Goal: Task Accomplishment & Management: Manage account settings

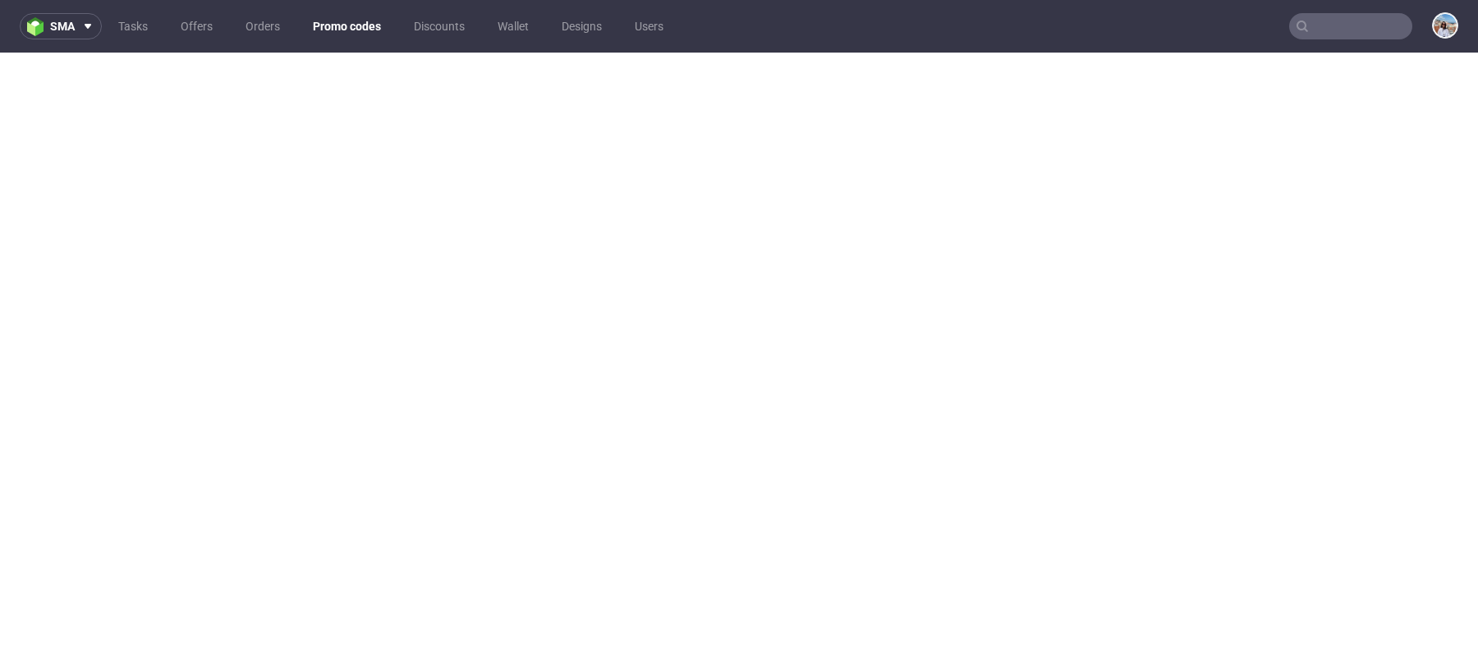
click at [345, 30] on link "Promo codes" at bounding box center [347, 26] width 88 height 26
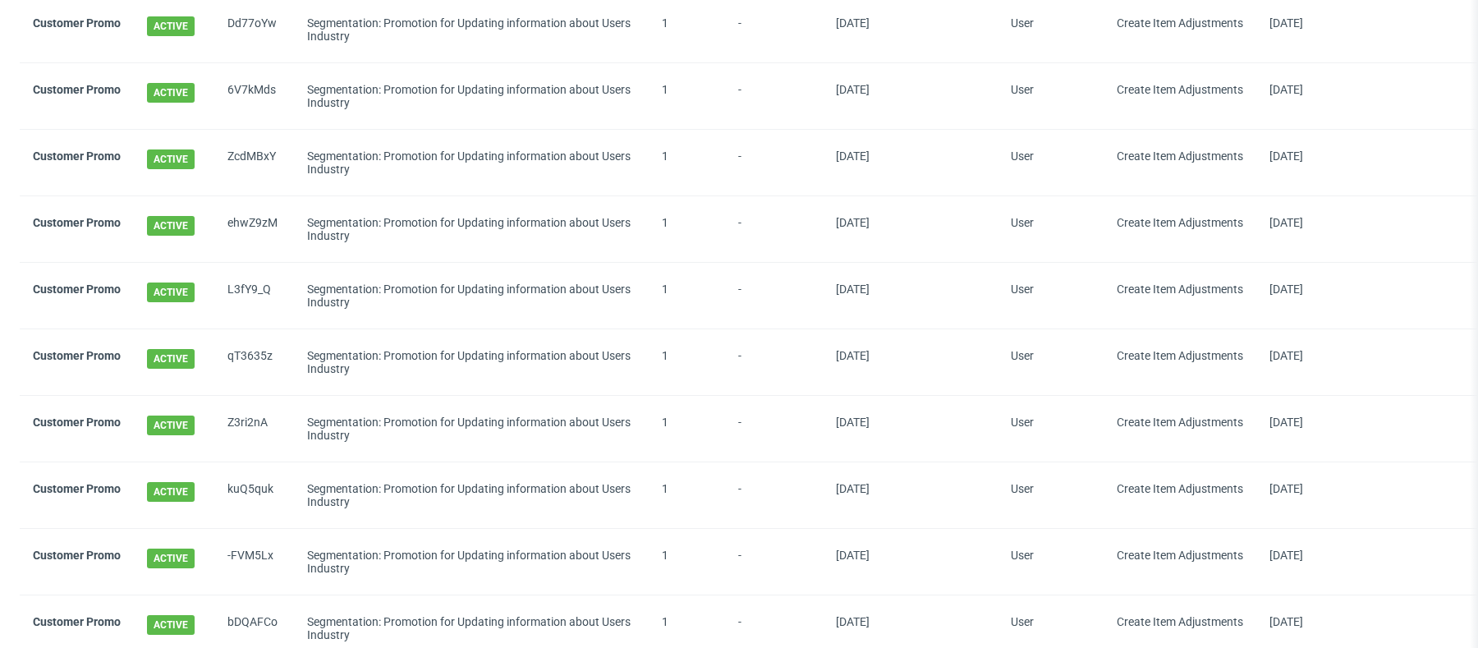
scroll to position [1537, 0]
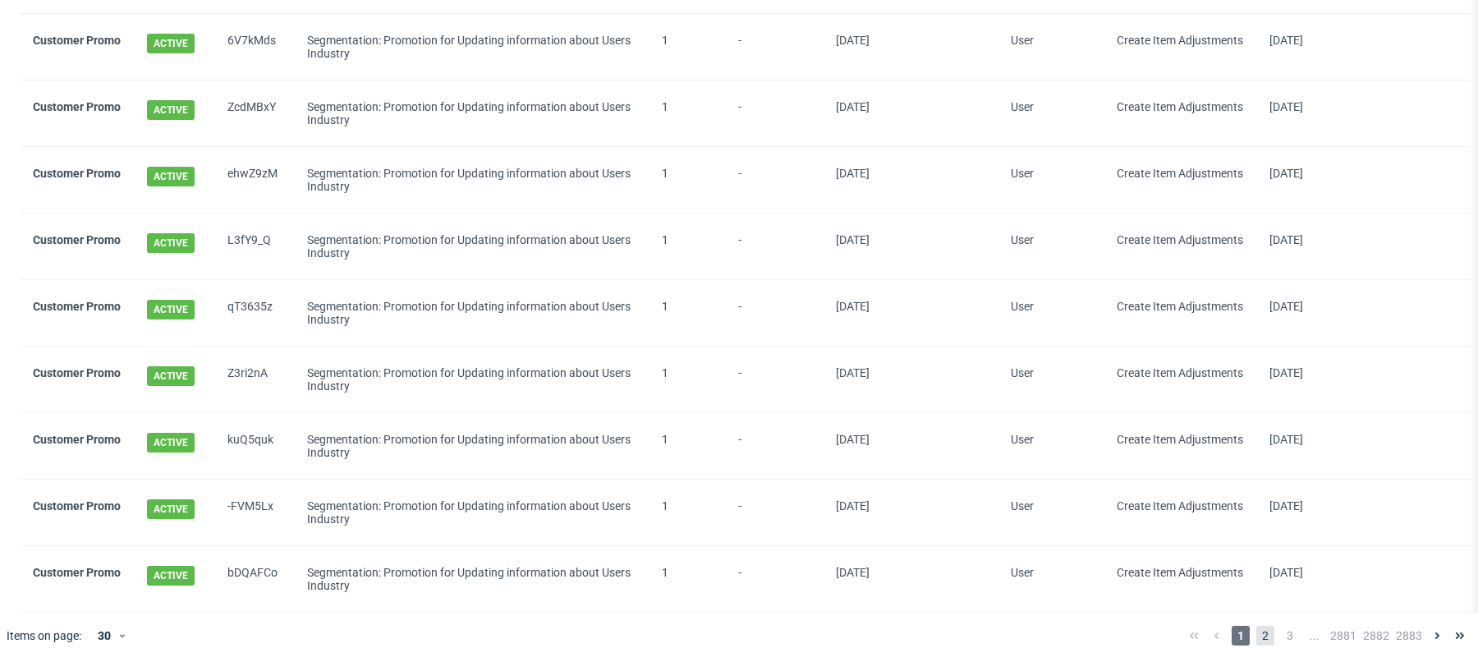
click at [1257, 626] on span "2" at bounding box center [1266, 636] width 18 height 20
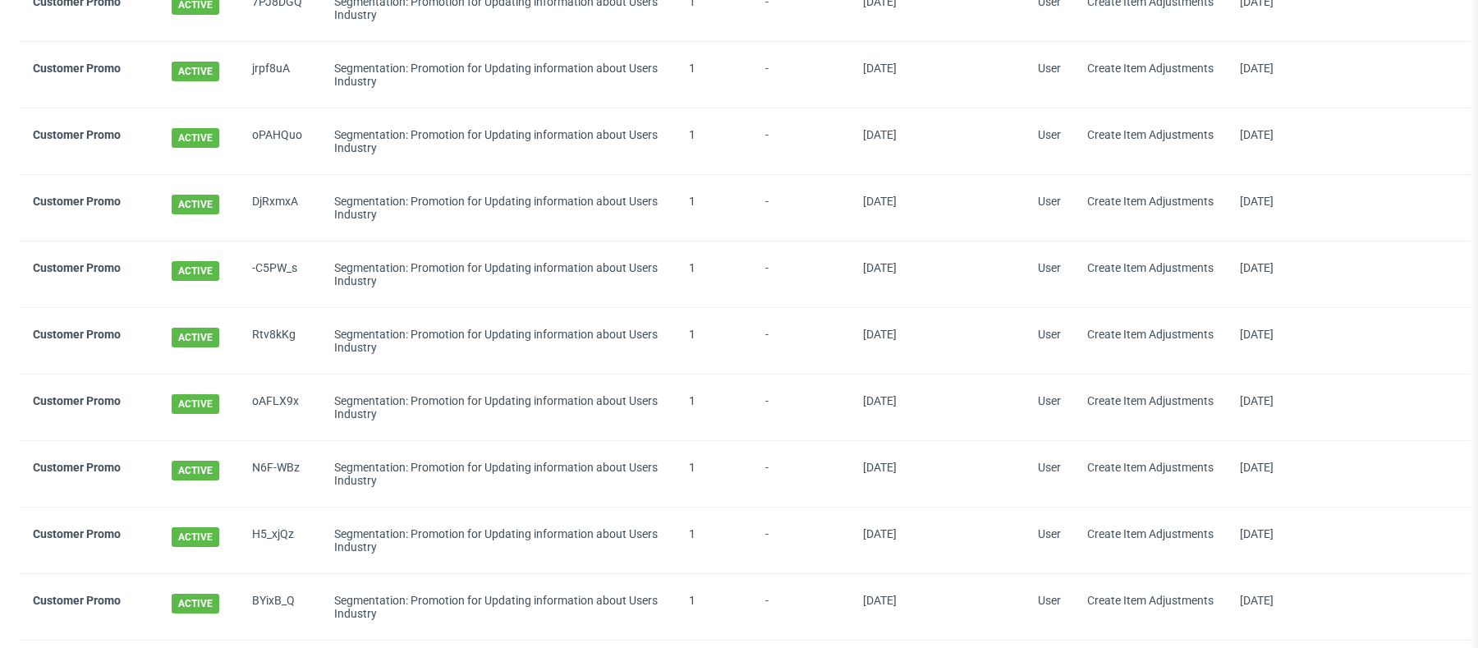
scroll to position [1551, 0]
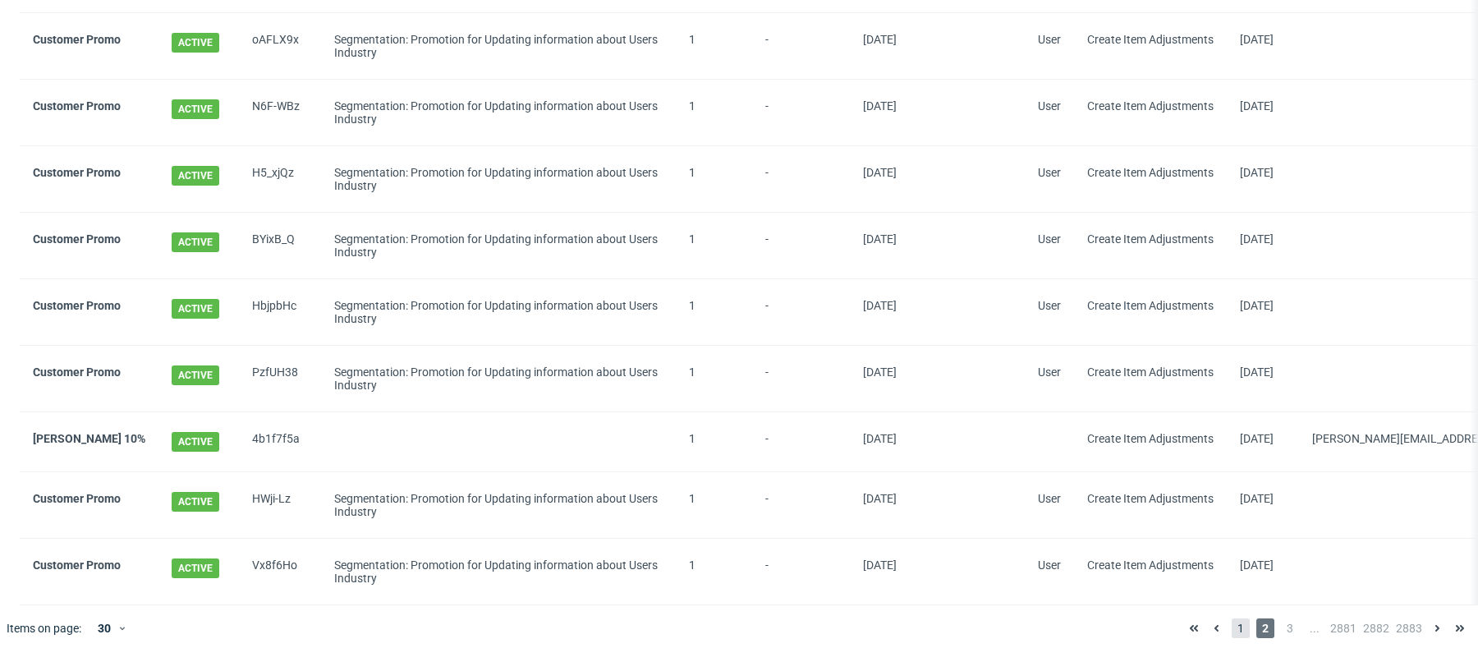
click at [1232, 621] on span "1" at bounding box center [1241, 628] width 18 height 20
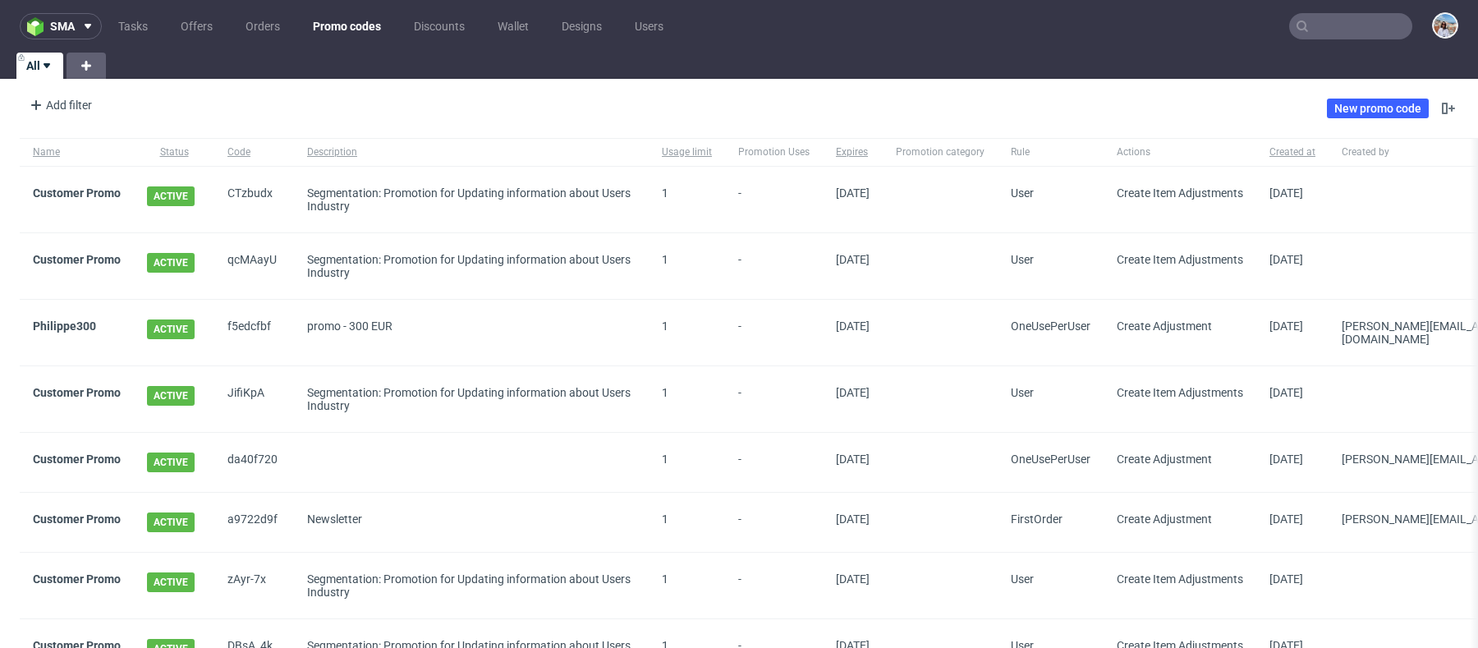
click at [57, 317] on div "Philippe300" at bounding box center [77, 333] width 114 height 66
click at [61, 324] on link "Philippe300" at bounding box center [64, 325] width 63 height 13
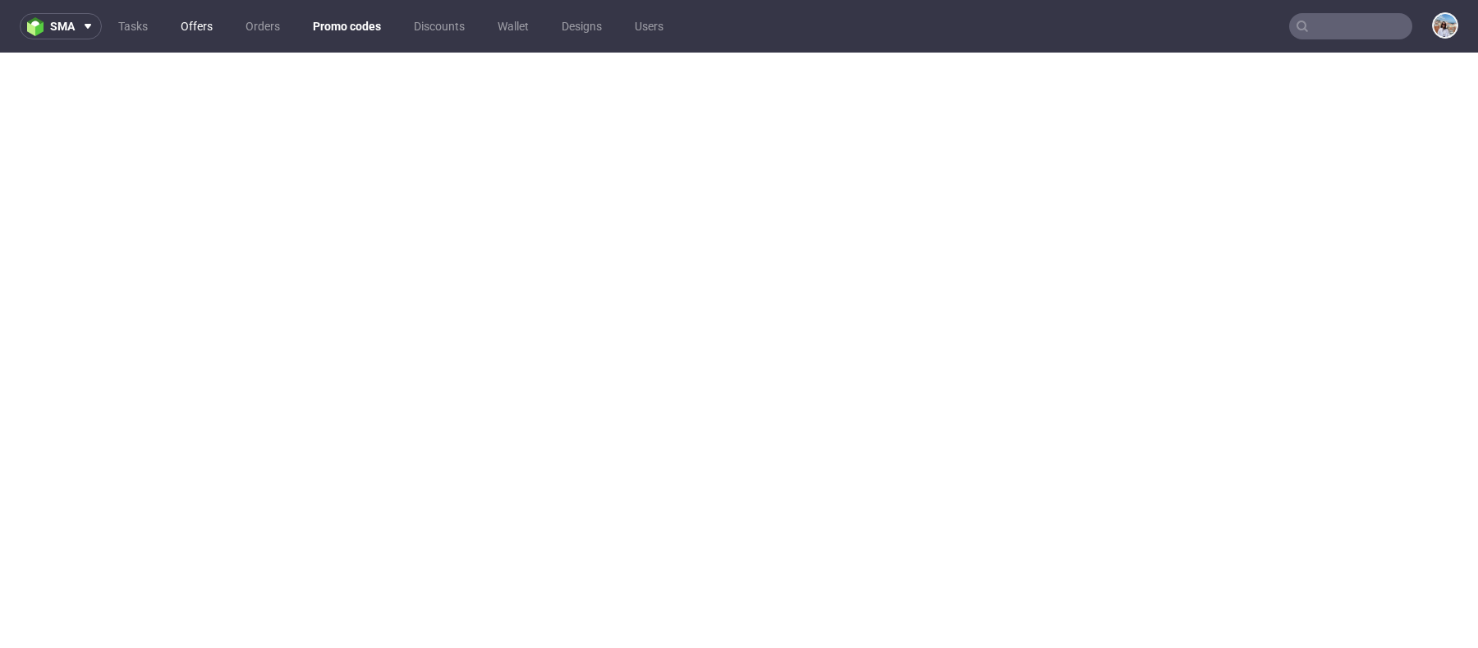
click at [206, 25] on link "Offers" at bounding box center [197, 26] width 52 height 26
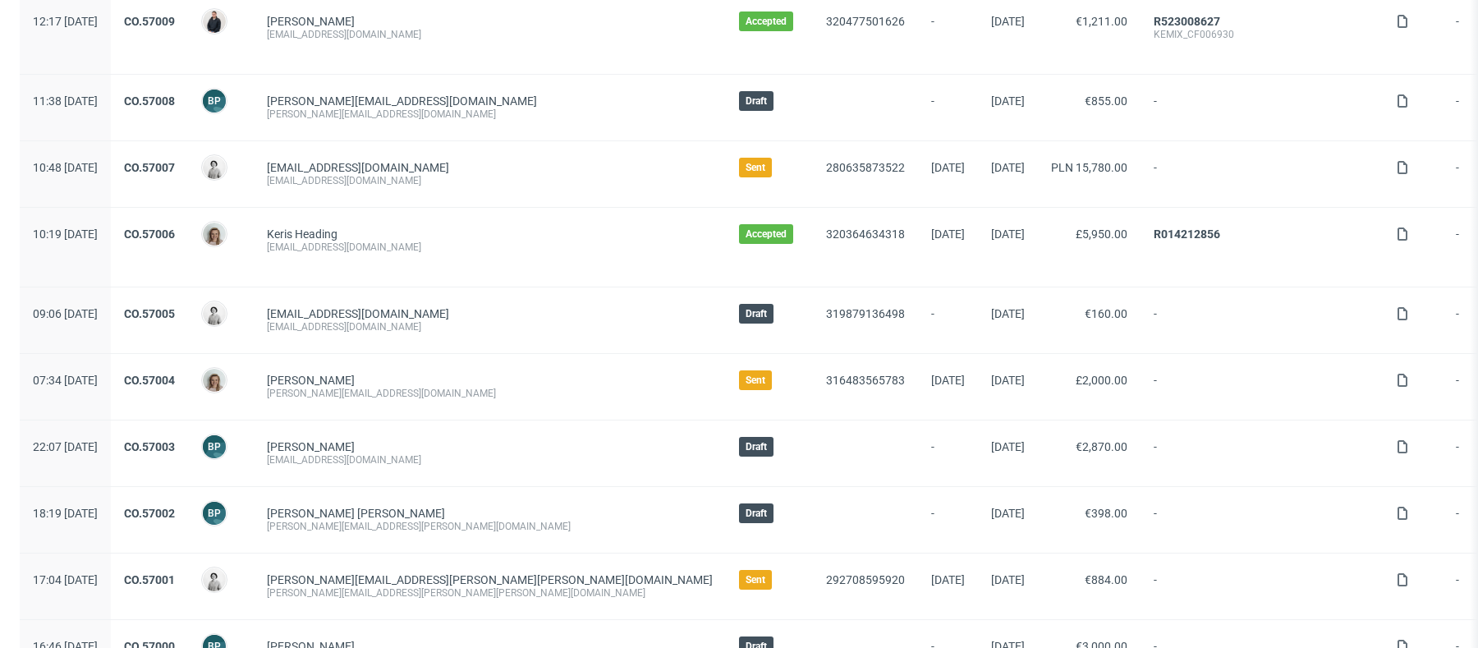
scroll to position [1284, 0]
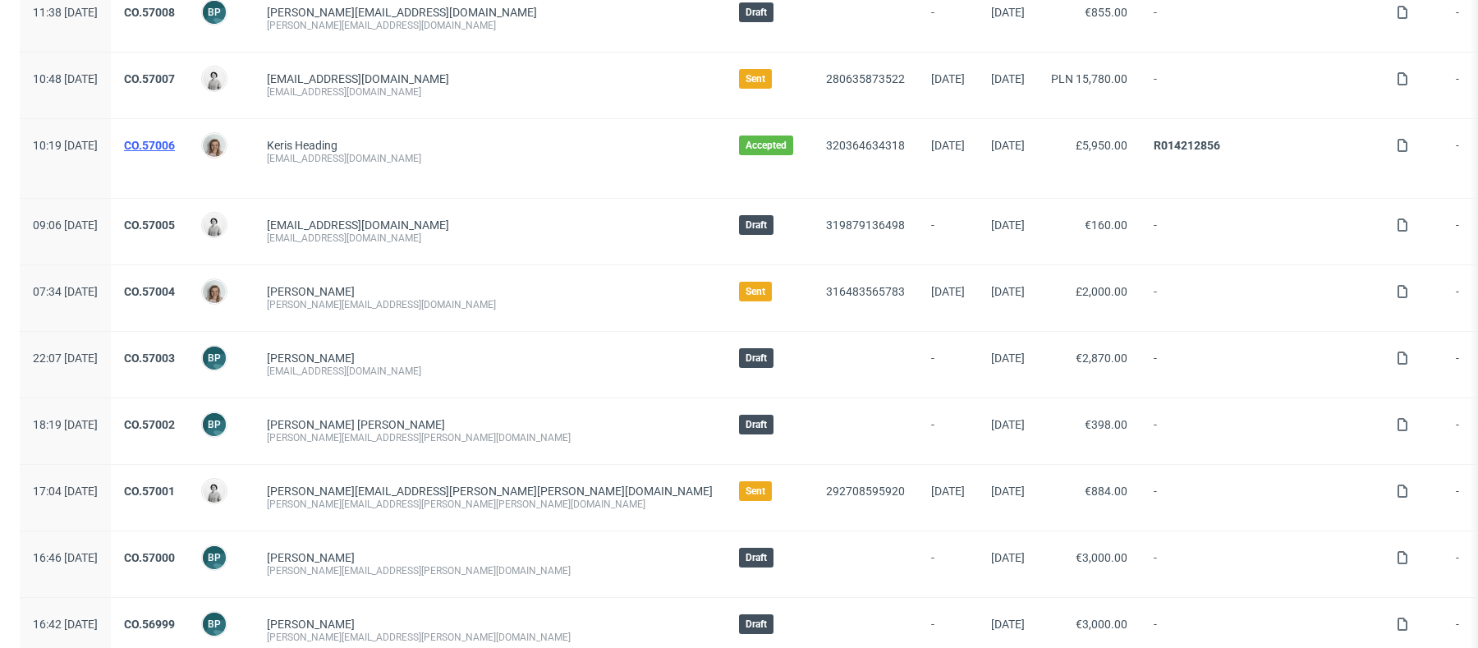
click at [175, 139] on link "CO.57006" at bounding box center [149, 145] width 51 height 13
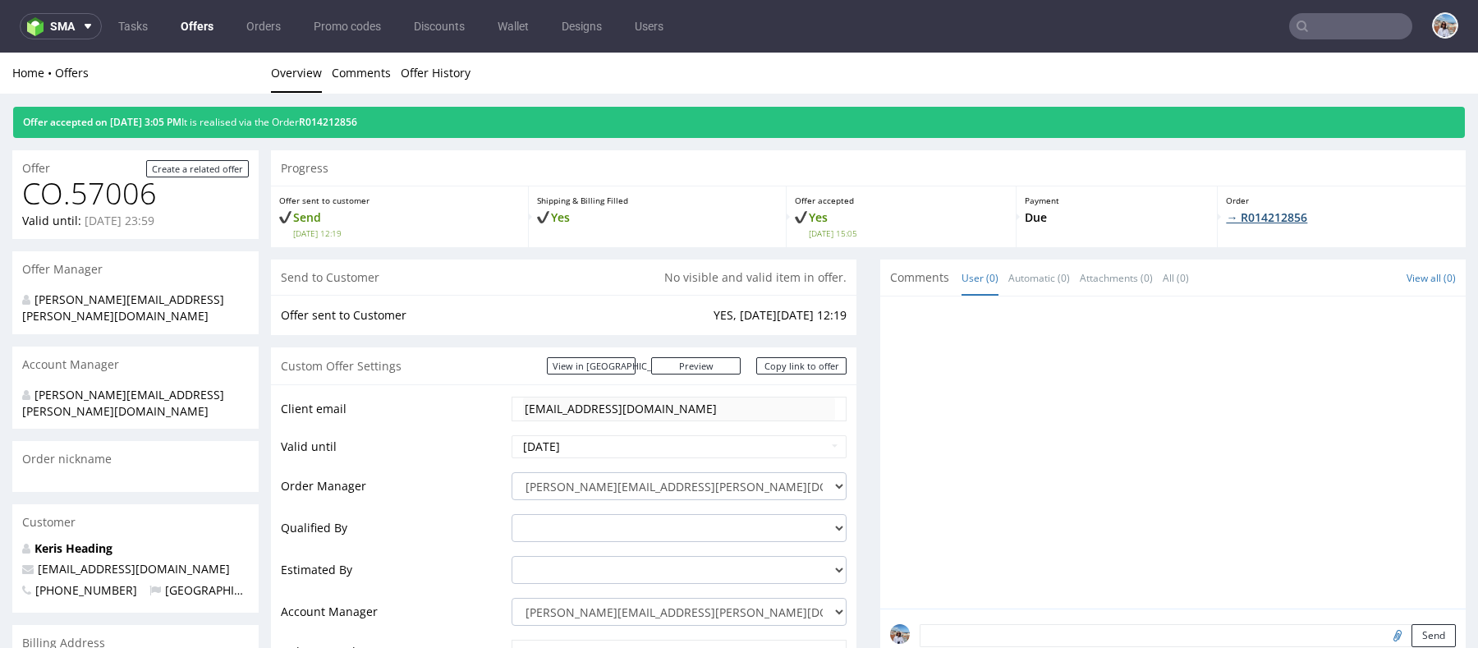
click at [1275, 221] on link "→ R014212856" at bounding box center [1266, 217] width 81 height 16
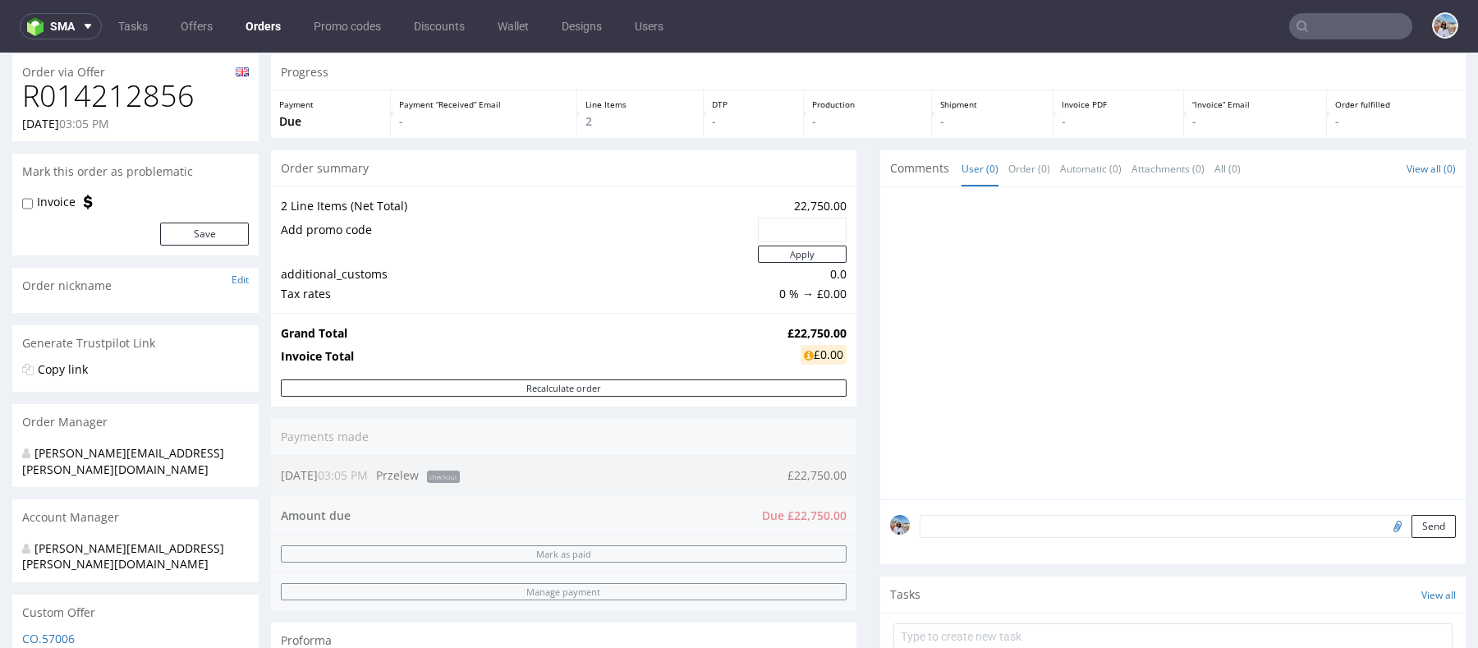
scroll to position [67, 0]
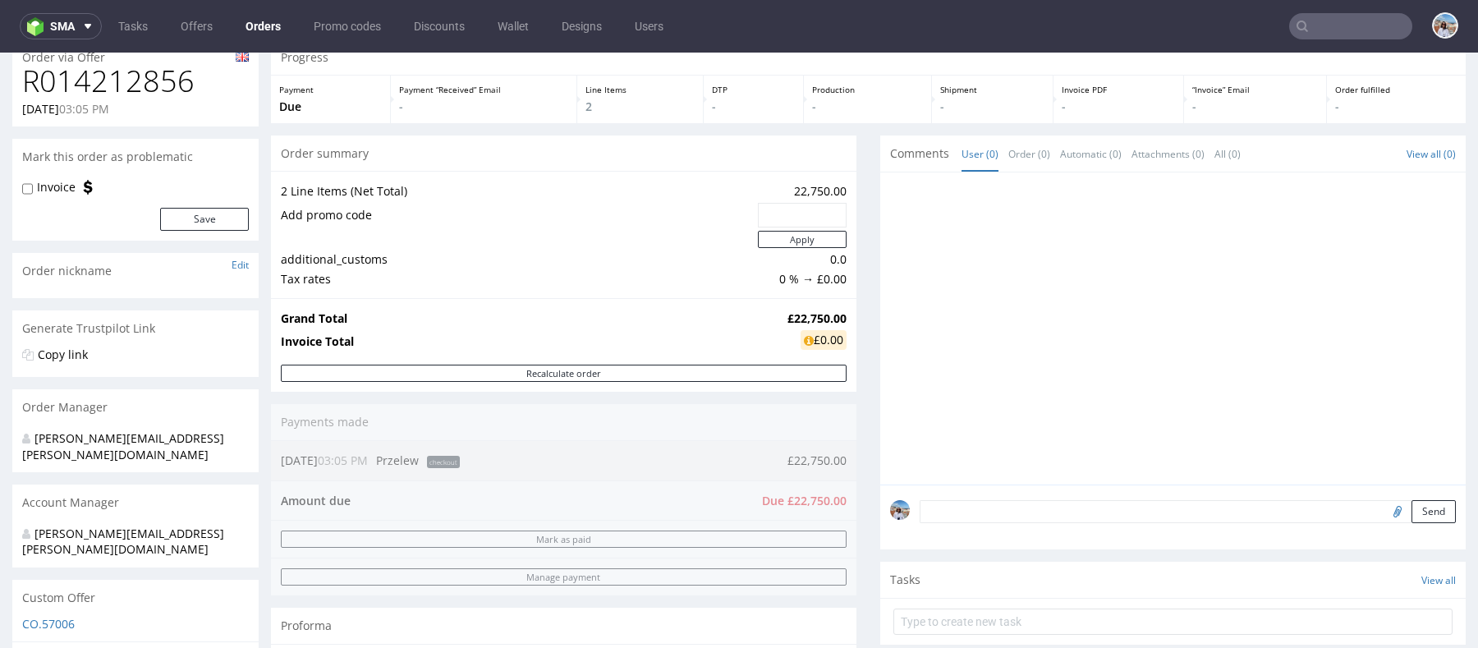
click at [798, 207] on input "text" at bounding box center [803, 215] width 66 height 23
paste input "f5edcfbf"
type input "f5edcfbf"
click at [797, 238] on button "Apply" at bounding box center [802, 239] width 89 height 17
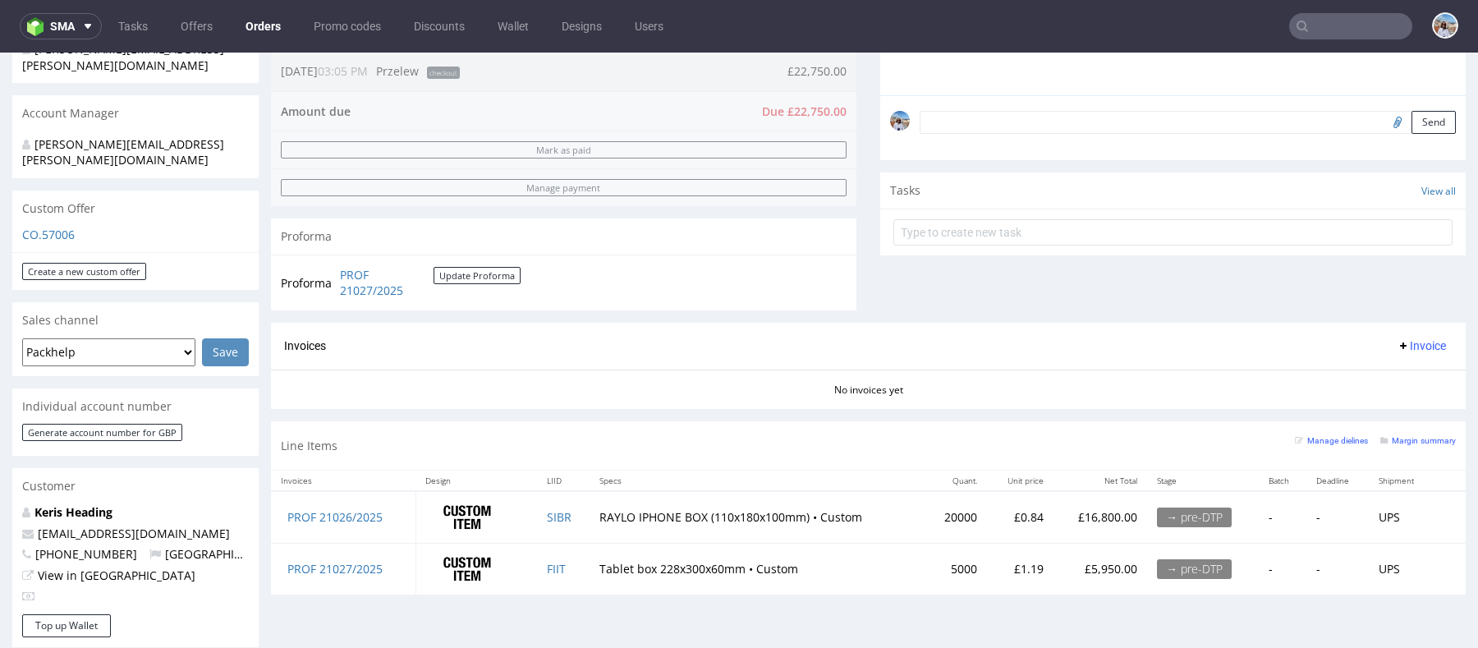
scroll to position [0, 0]
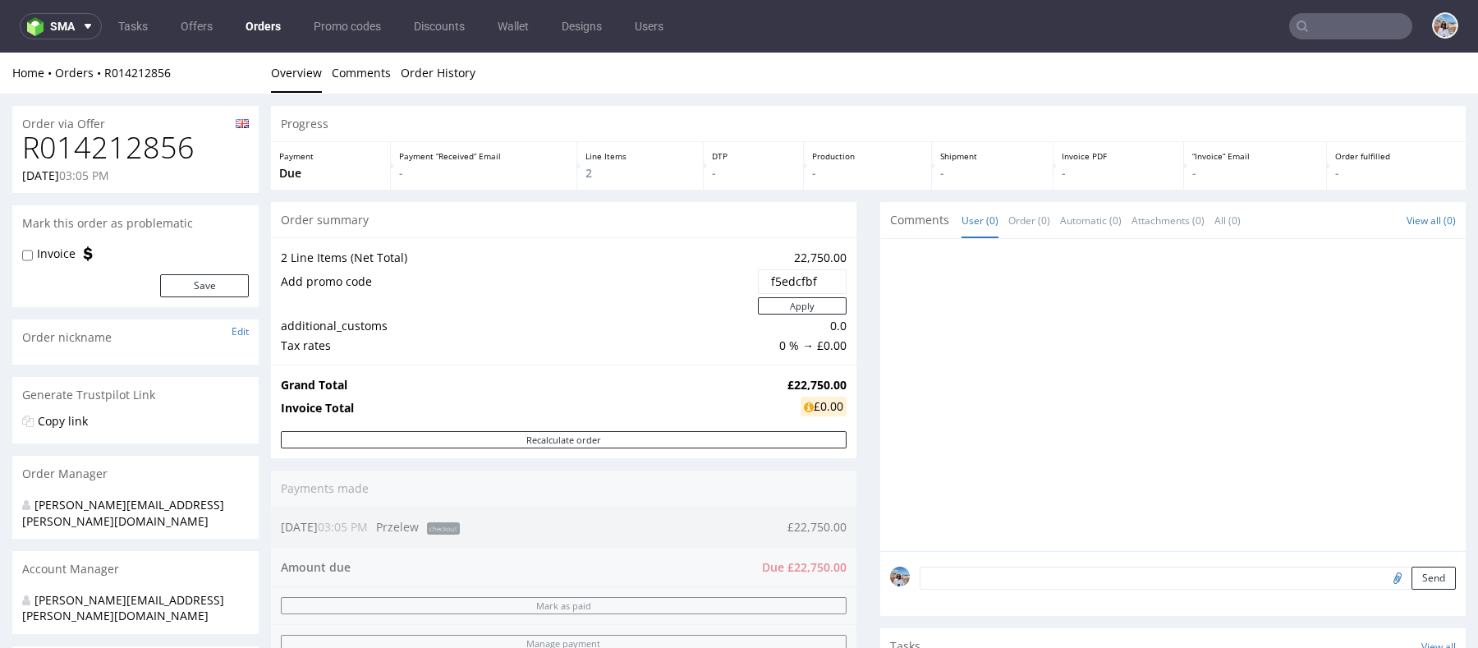
click at [692, 273] on td "Add promo code" at bounding box center [517, 282] width 473 height 28
click at [770, 280] on input "f5edcfbf" at bounding box center [803, 281] width 66 height 23
click at [785, 306] on button "Apply" at bounding box center [802, 305] width 89 height 17
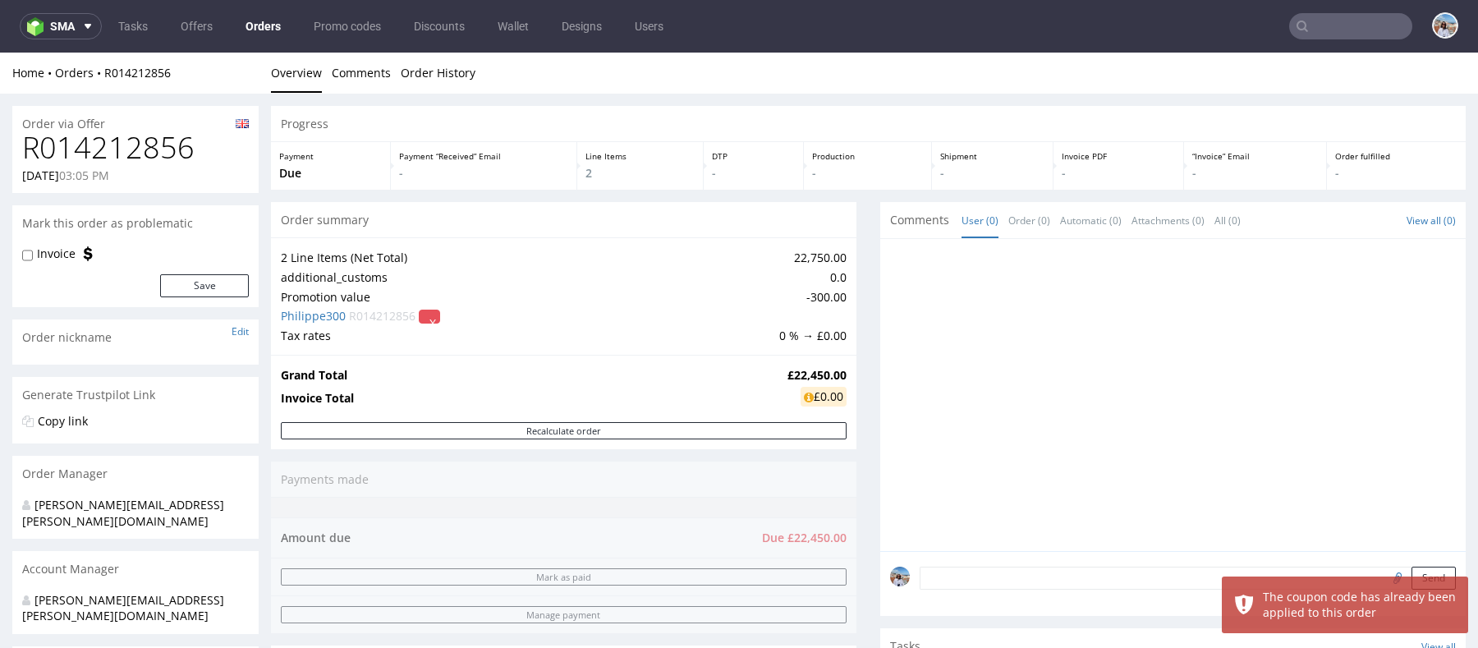
click at [435, 324] on button "X" at bounding box center [429, 317] width 21 height 14
click at [402, 277] on link "Yes" at bounding box center [402, 281] width 47 height 25
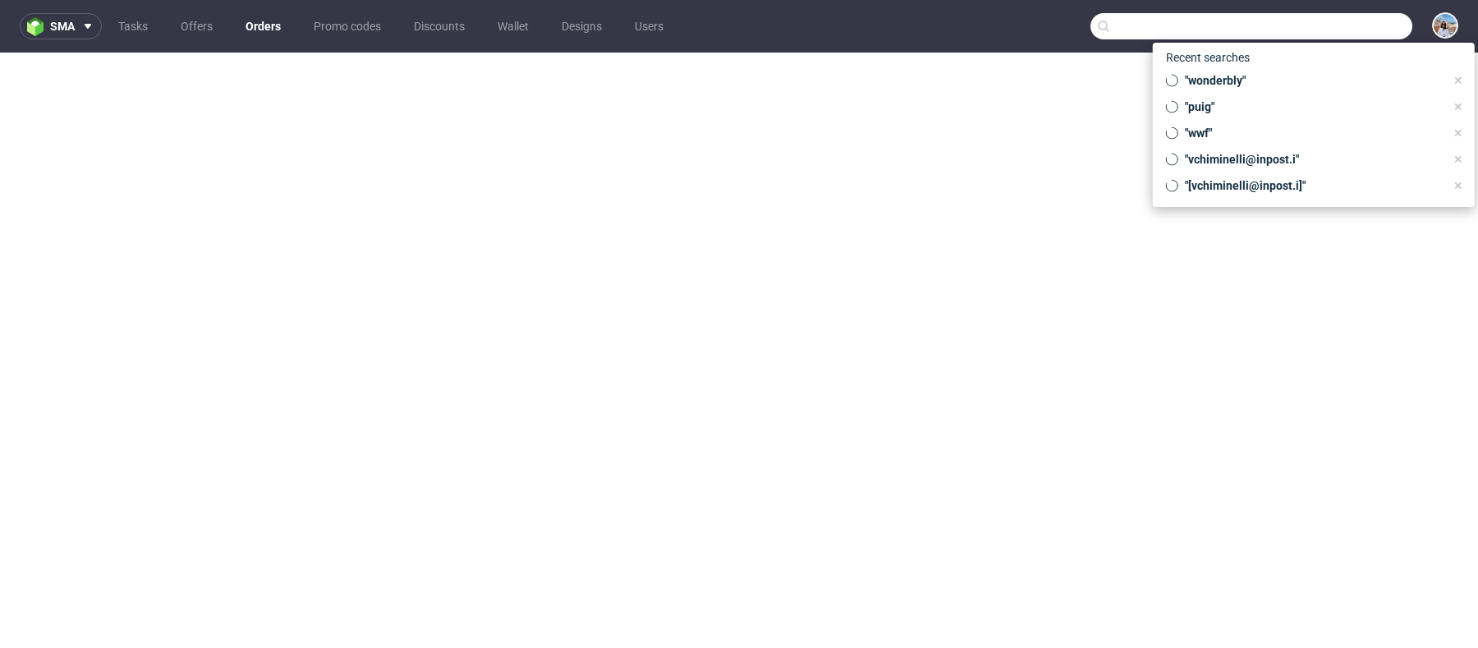
click at [1334, 27] on input "text" at bounding box center [1252, 26] width 322 height 26
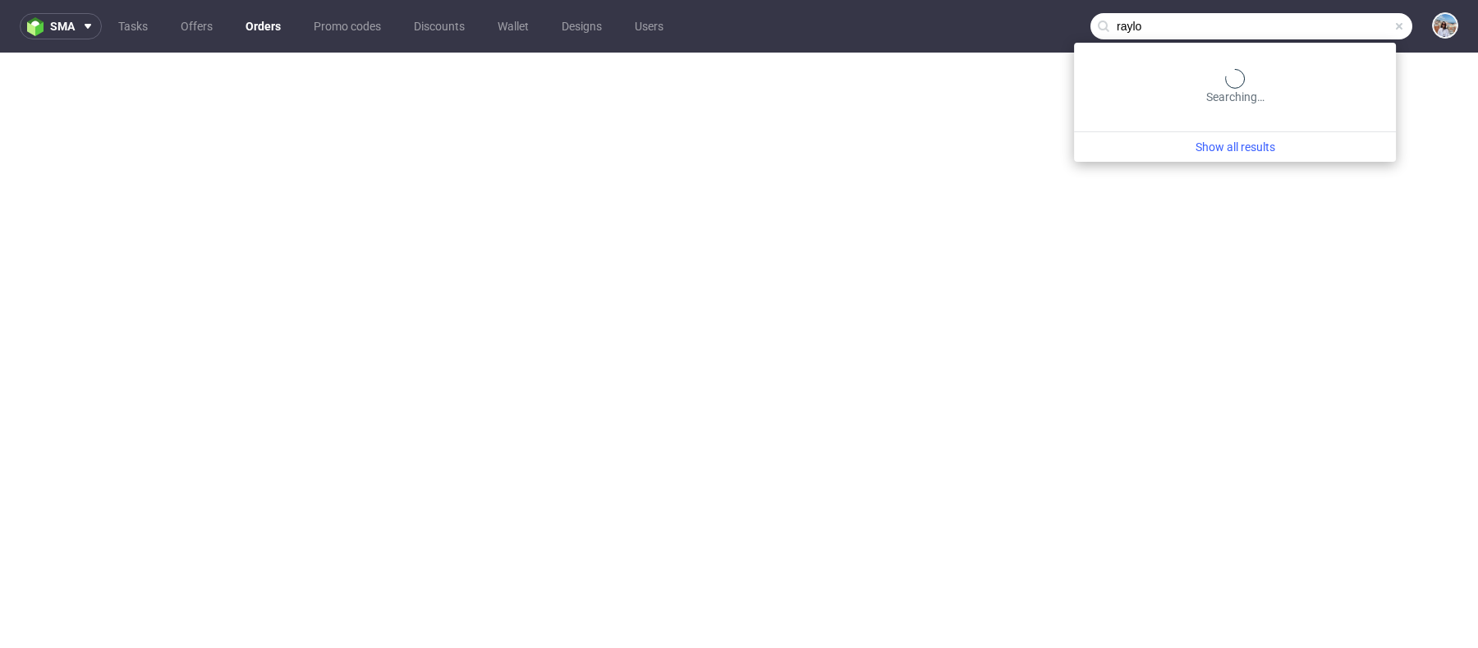
type input "raylo"
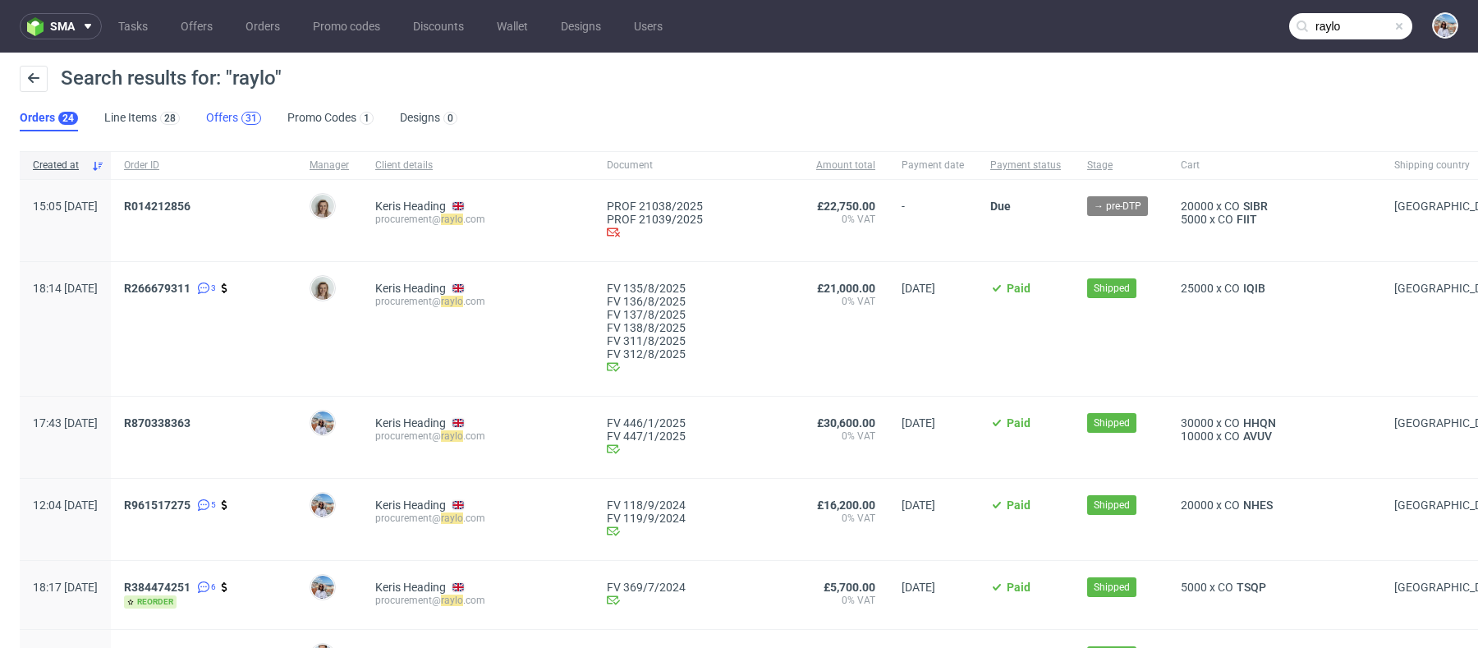
click at [255, 121] on div "31" at bounding box center [251, 118] width 20 height 13
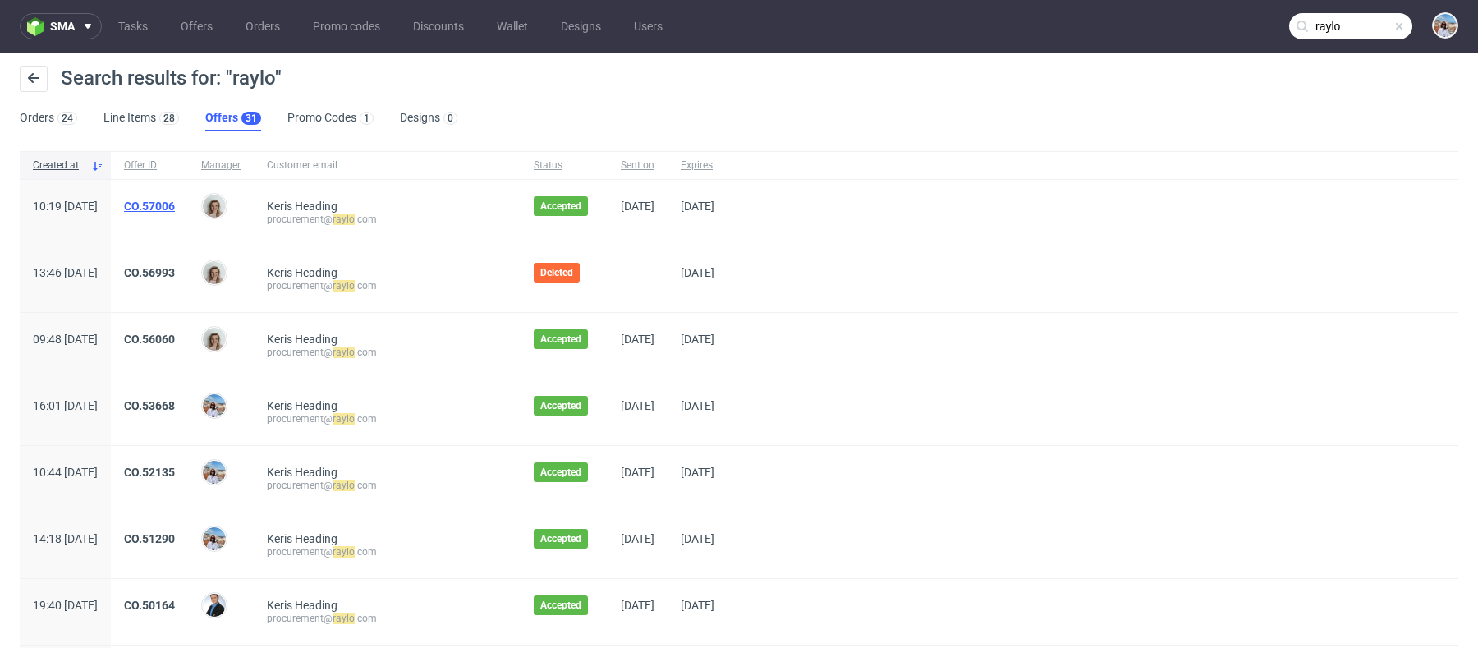
click at [175, 201] on link "CO.57006" at bounding box center [149, 206] width 51 height 13
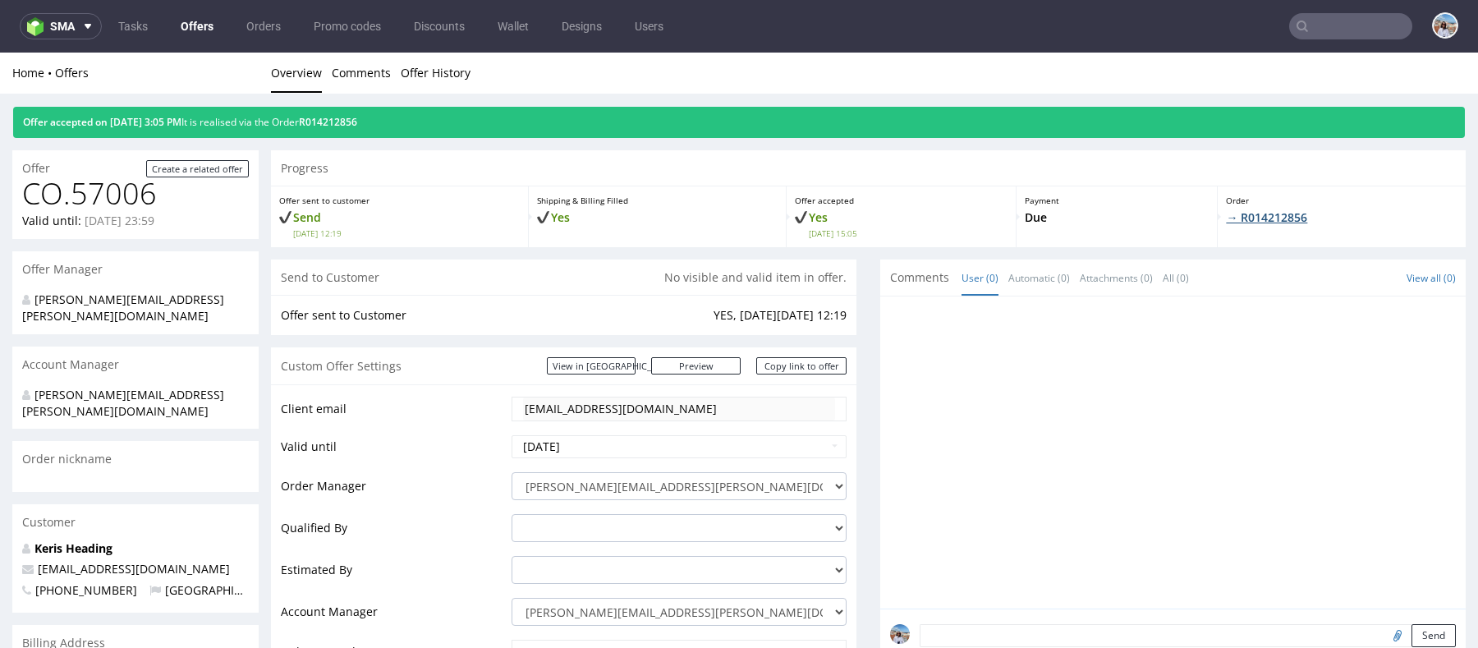
click at [1244, 218] on link "→ R014212856" at bounding box center [1266, 217] width 81 height 16
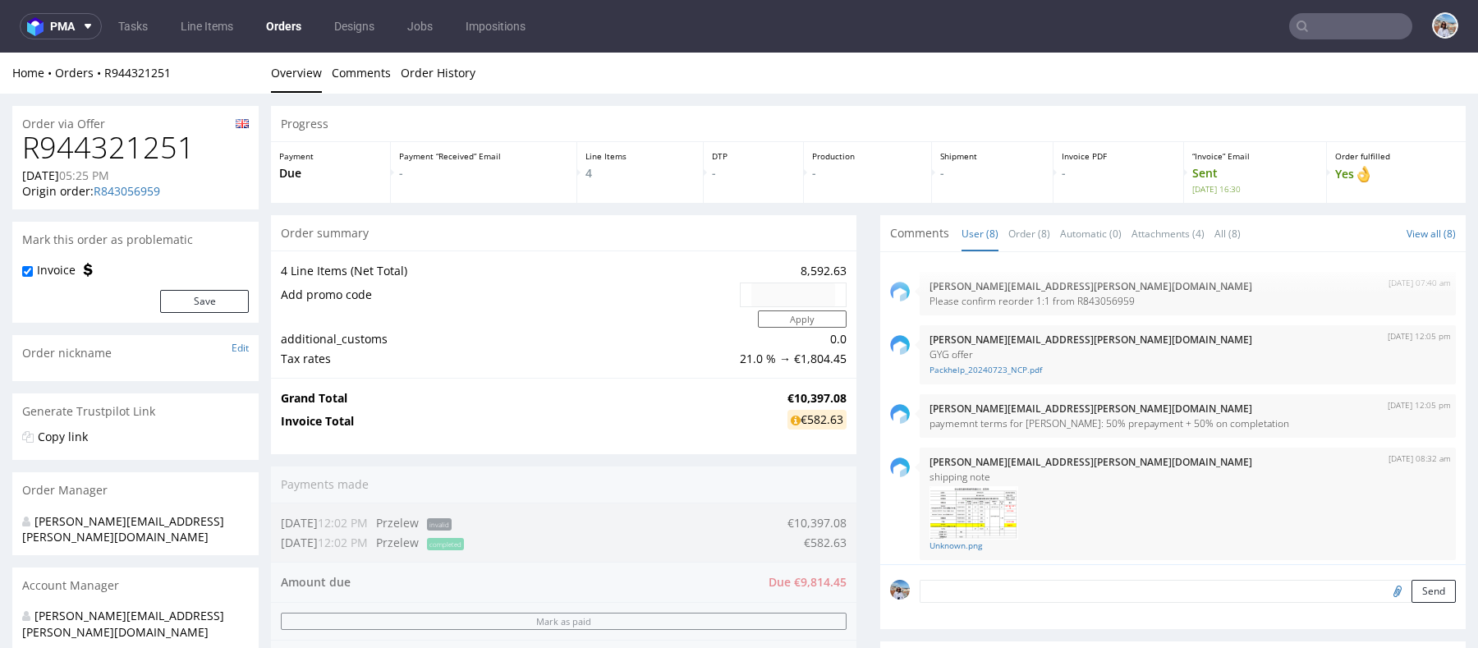
scroll to position [329, 0]
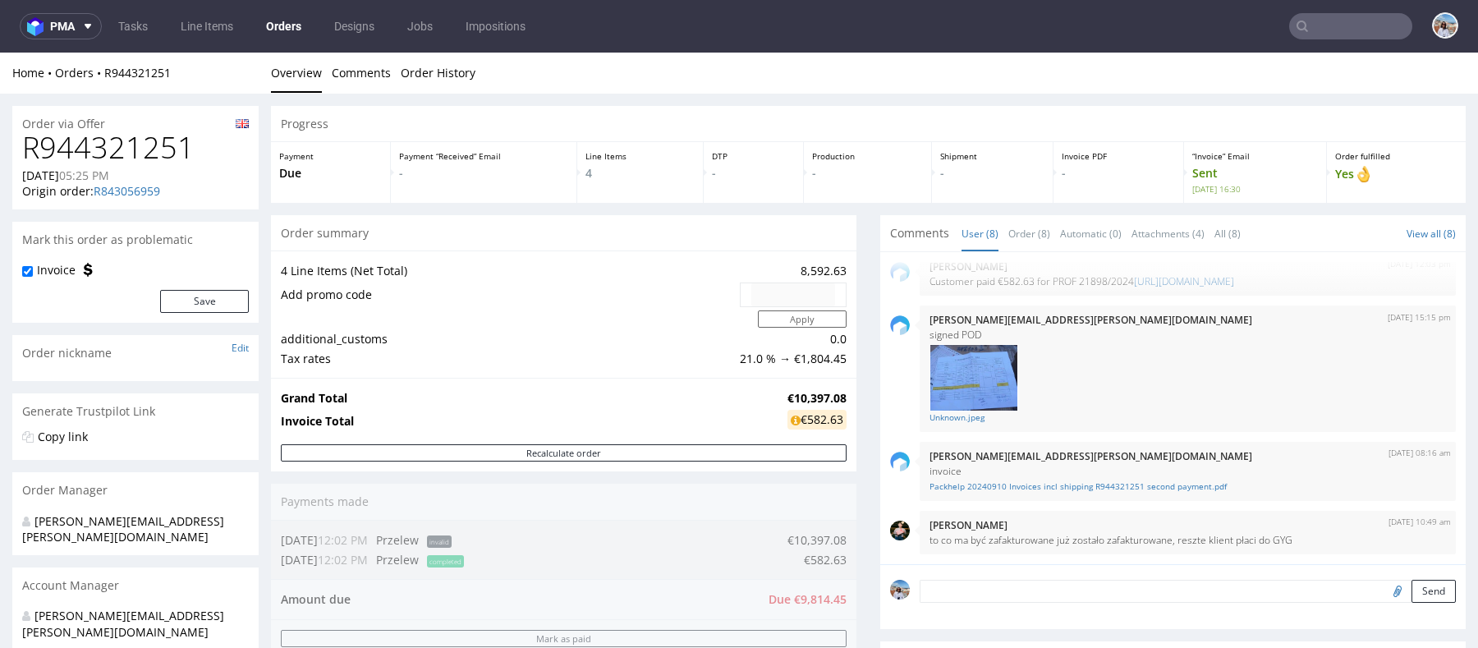
click at [1370, 16] on input "text" at bounding box center [1350, 26] width 123 height 26
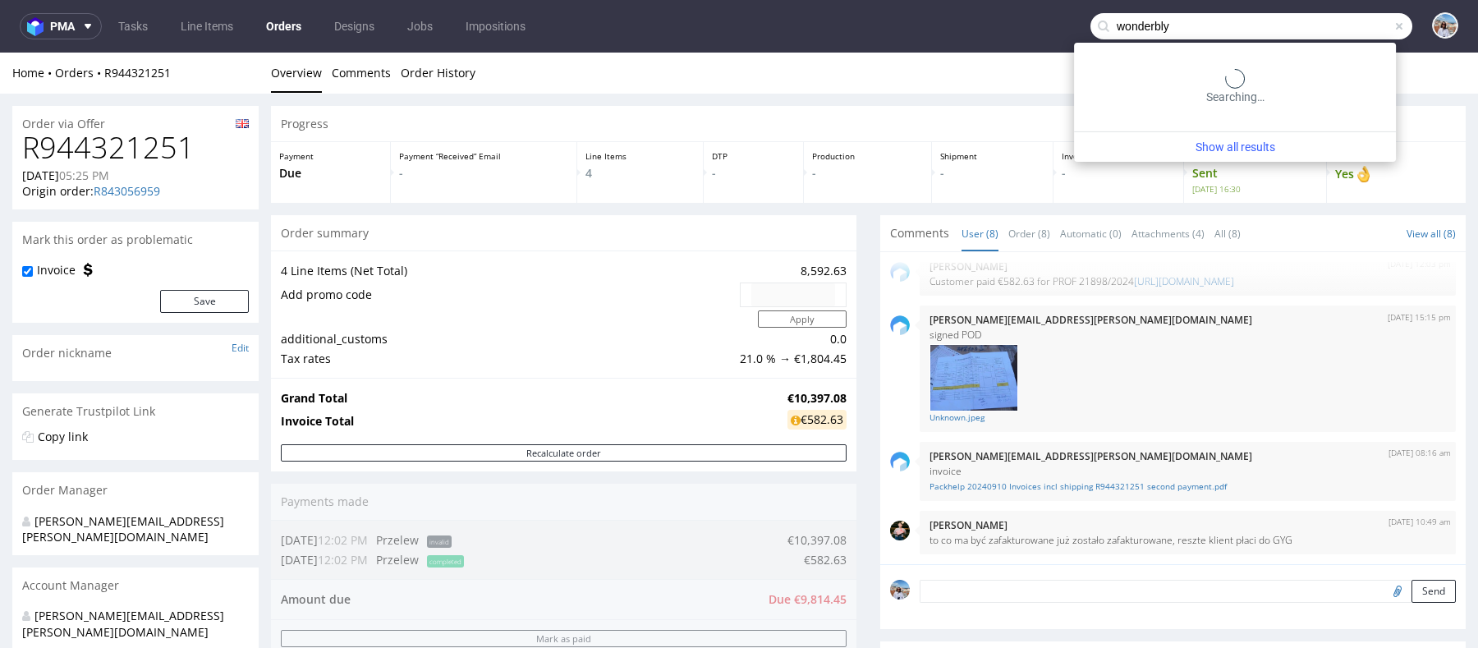
type input "wonderbly"
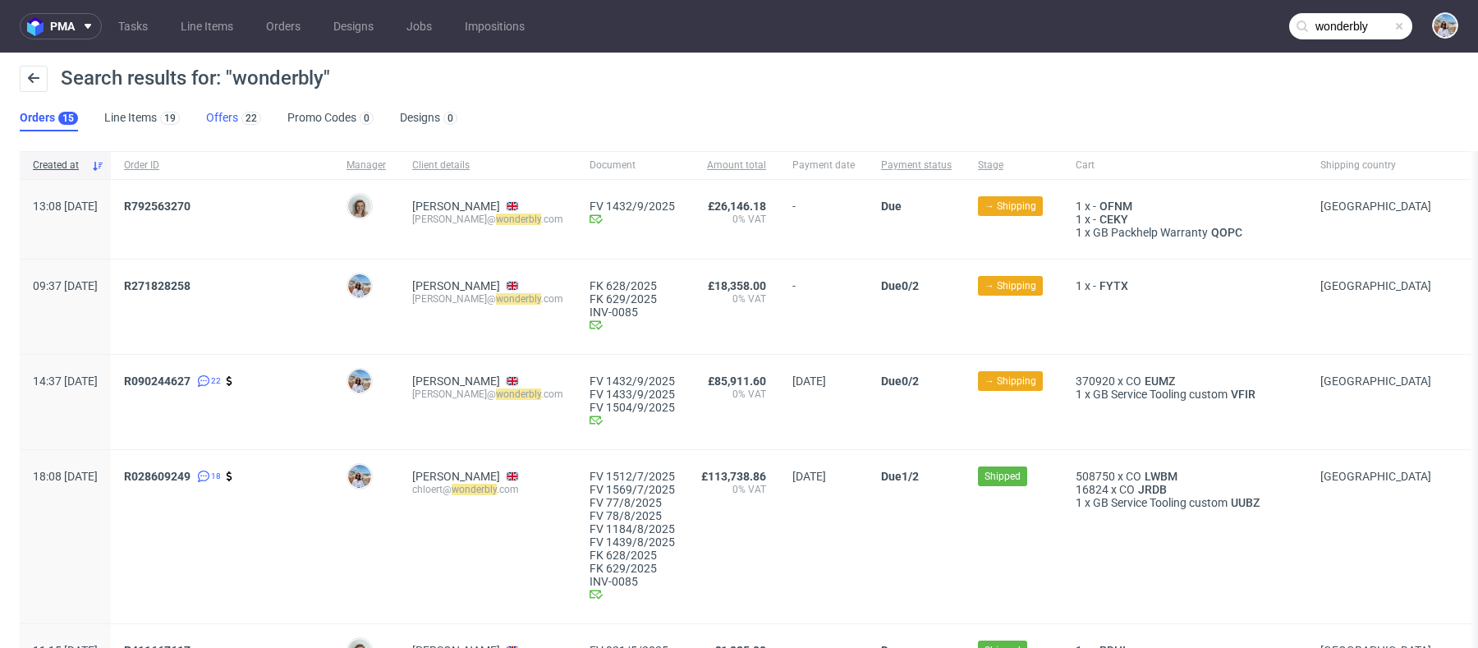
click at [224, 113] on link "Offers 22" at bounding box center [233, 118] width 55 height 26
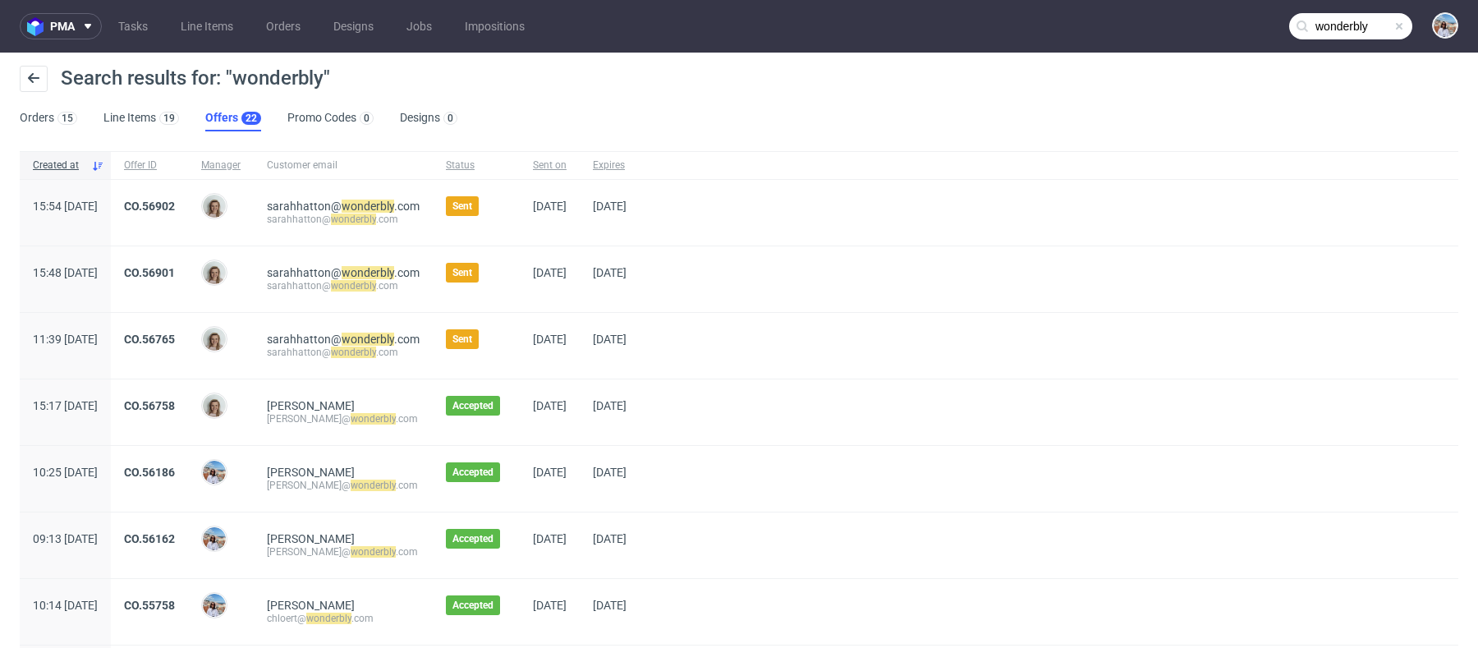
click at [186, 196] on div "CO.56902" at bounding box center [149, 213] width 77 height 66
click at [175, 204] on link "CO.56902" at bounding box center [149, 206] width 51 height 13
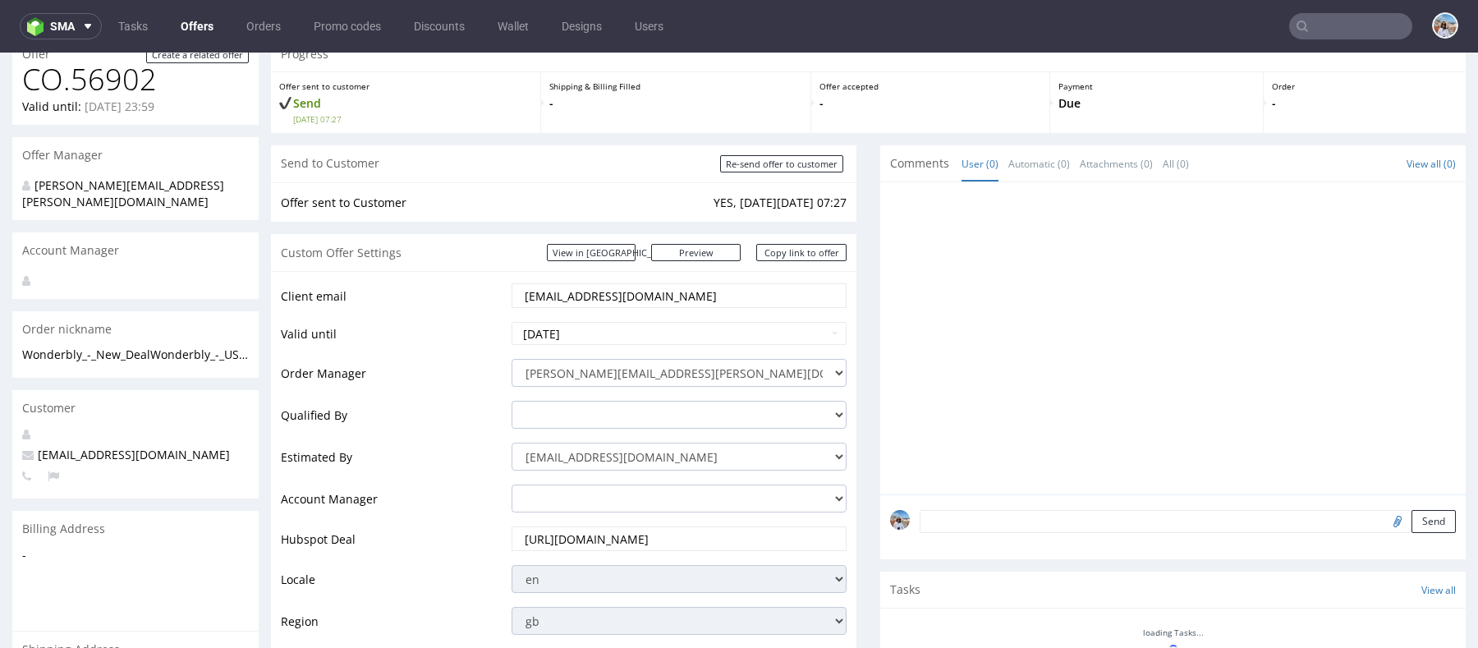
scroll to position [76, 0]
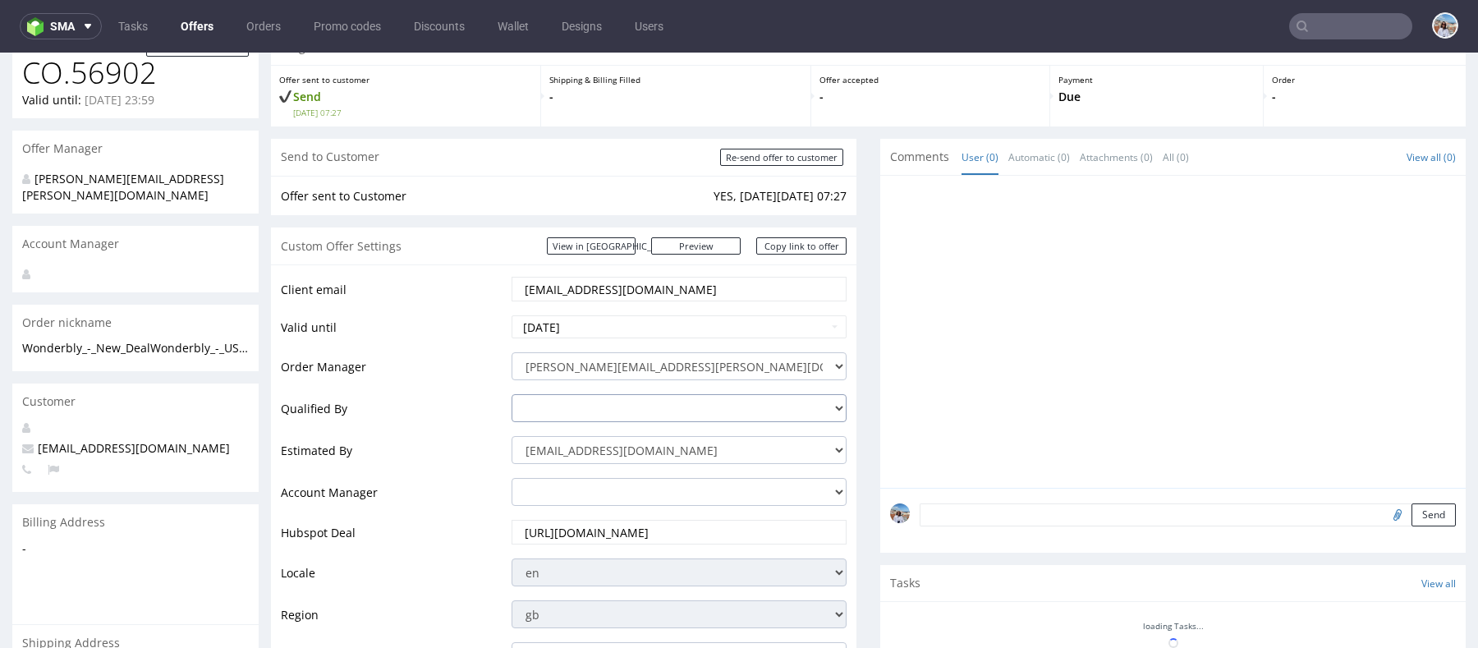
click at [569, 408] on select "[PERSON_NAME][EMAIL_ADDRESS][DOMAIN_NAME] [PERSON_NAME][DOMAIN_NAME][EMAIL_ADDR…" at bounding box center [679, 408] width 335 height 28
select select "16429659"
click at [512, 394] on select "[PERSON_NAME][EMAIL_ADDRESS][DOMAIN_NAME] [PERSON_NAME][DOMAIN_NAME][EMAIL_ADDR…" at bounding box center [679, 408] width 335 height 28
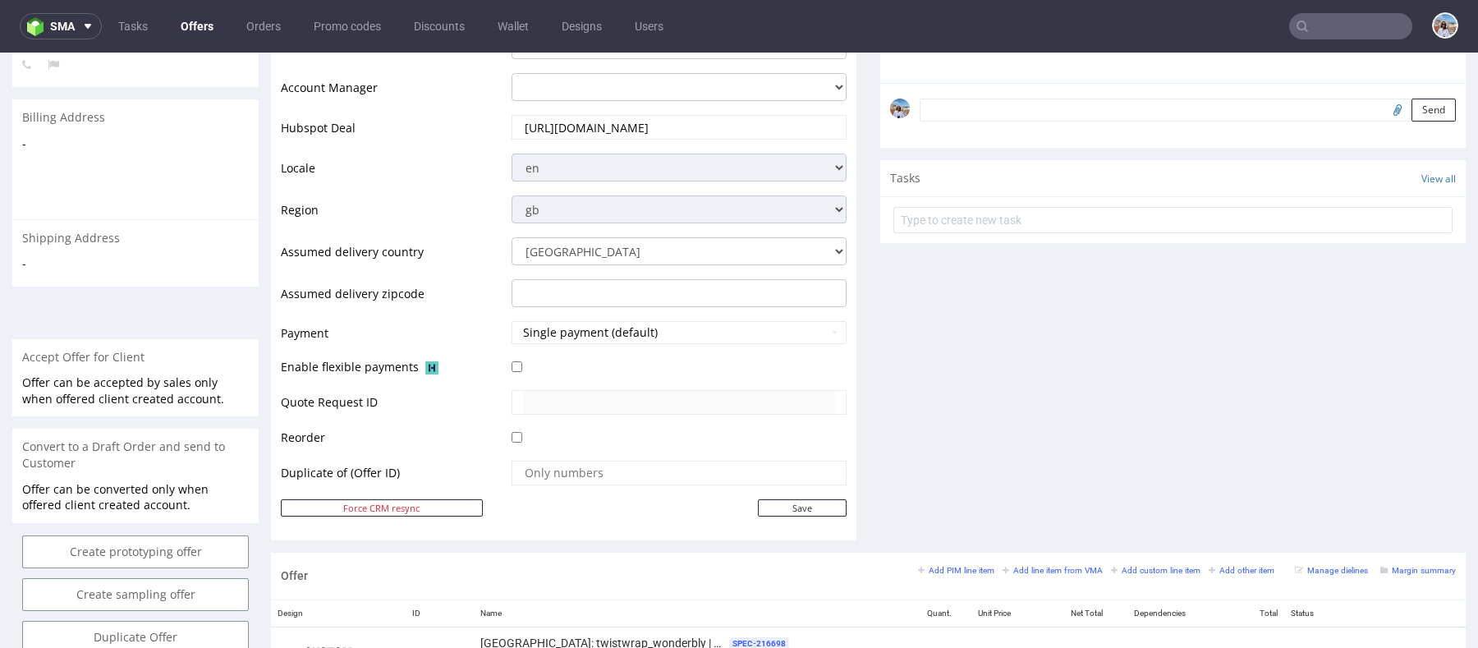
scroll to position [527, 0]
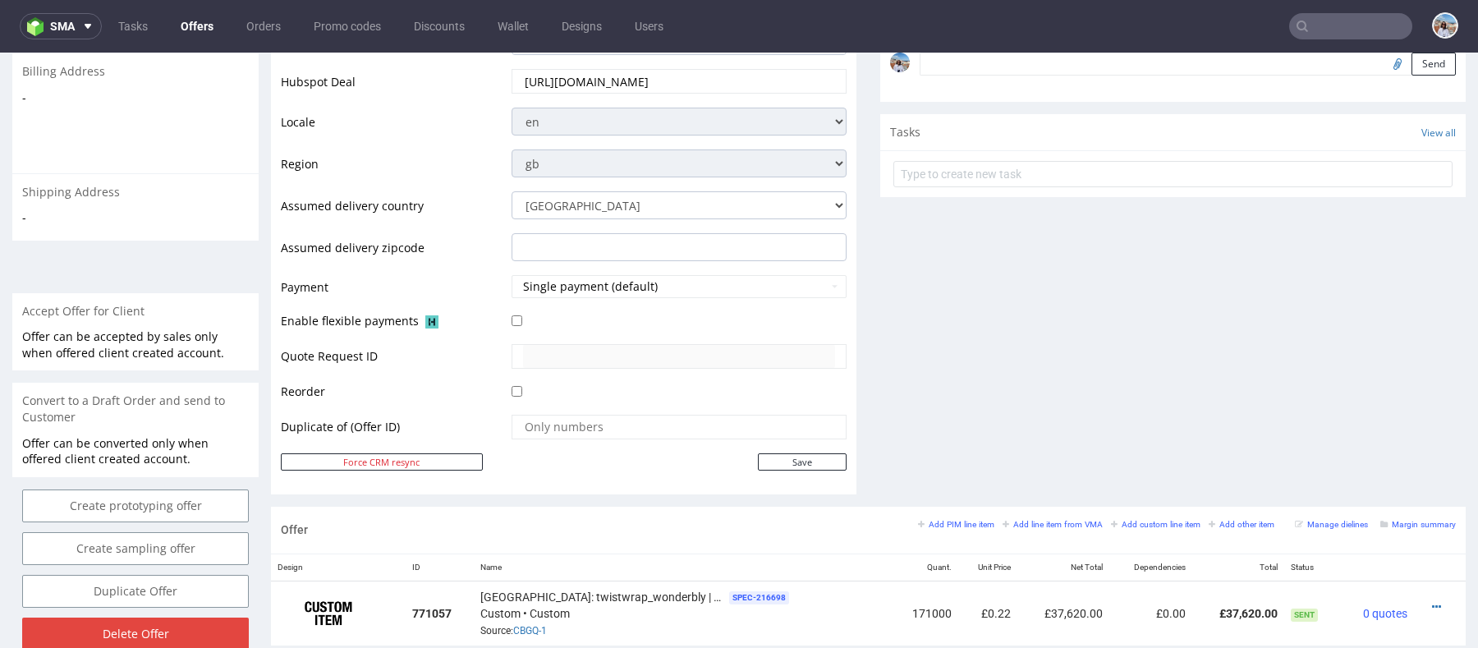
click at [789, 473] on div "Client email [PERSON_NAME][EMAIL_ADDRESS][DOMAIN_NAME] Valid until [DATE] Order…" at bounding box center [564, 154] width 586 height 680
click at [789, 464] on input "Save" at bounding box center [802, 461] width 89 height 17
type input "In progress..."
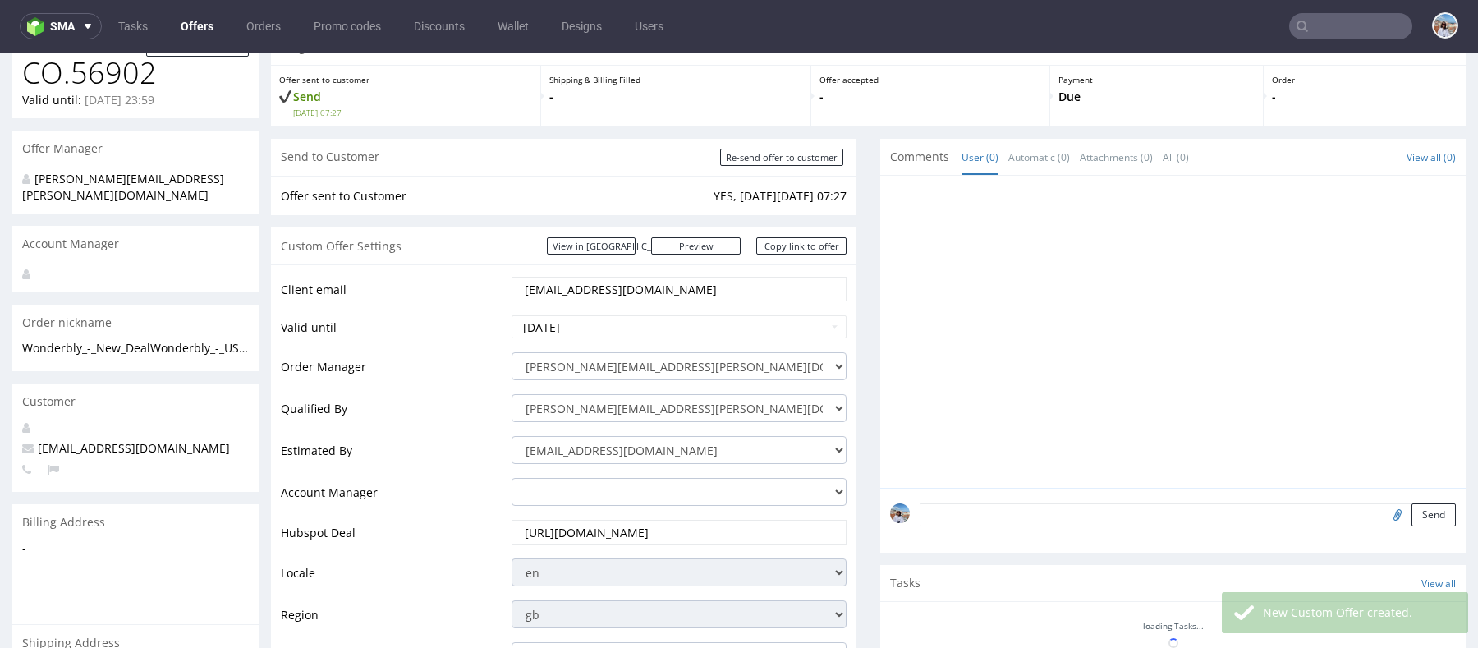
scroll to position [0, 0]
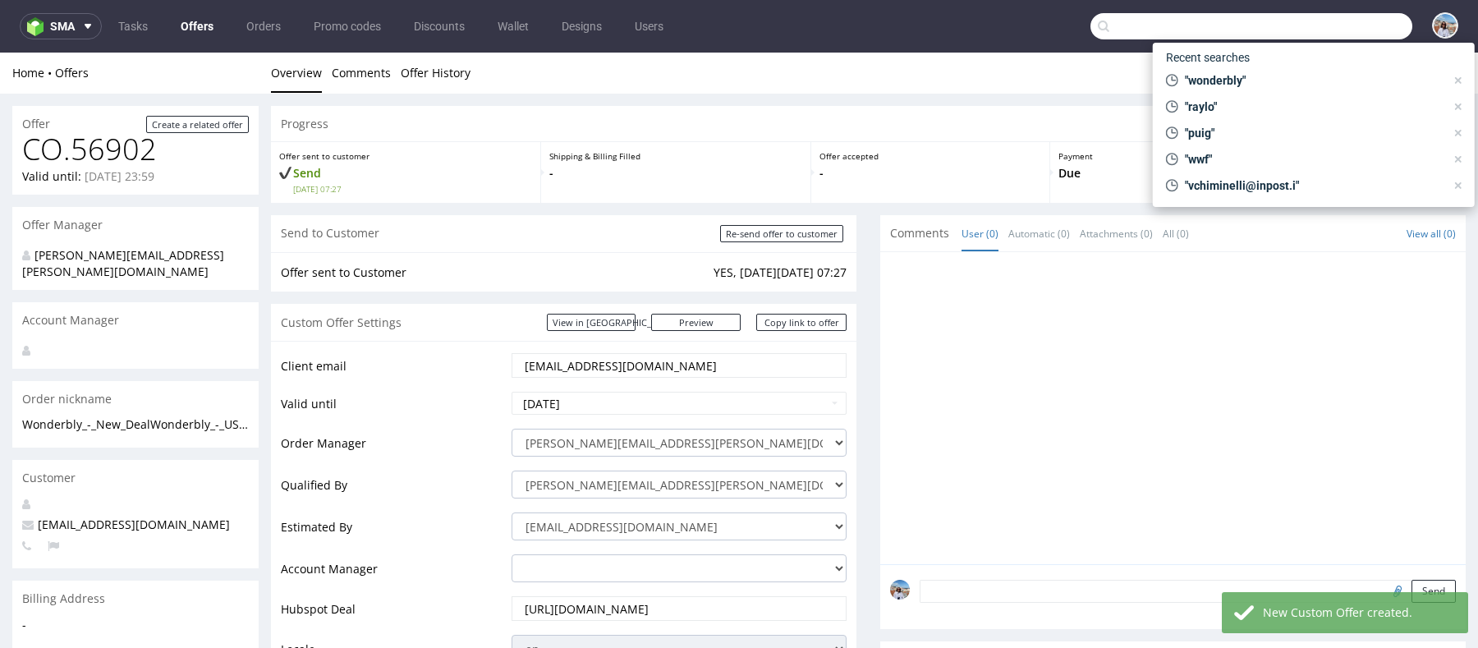
click at [1329, 17] on input "text" at bounding box center [1252, 26] width 322 height 26
click at [1251, 71] on div "Recent searches "wonderbly" "raylo" "puig" "wwf" "vchiminelli@inpost.i"" at bounding box center [1314, 125] width 322 height 164
click at [1251, 72] on span ""wonderbly"" at bounding box center [1312, 80] width 267 height 16
type input "wonderbly"
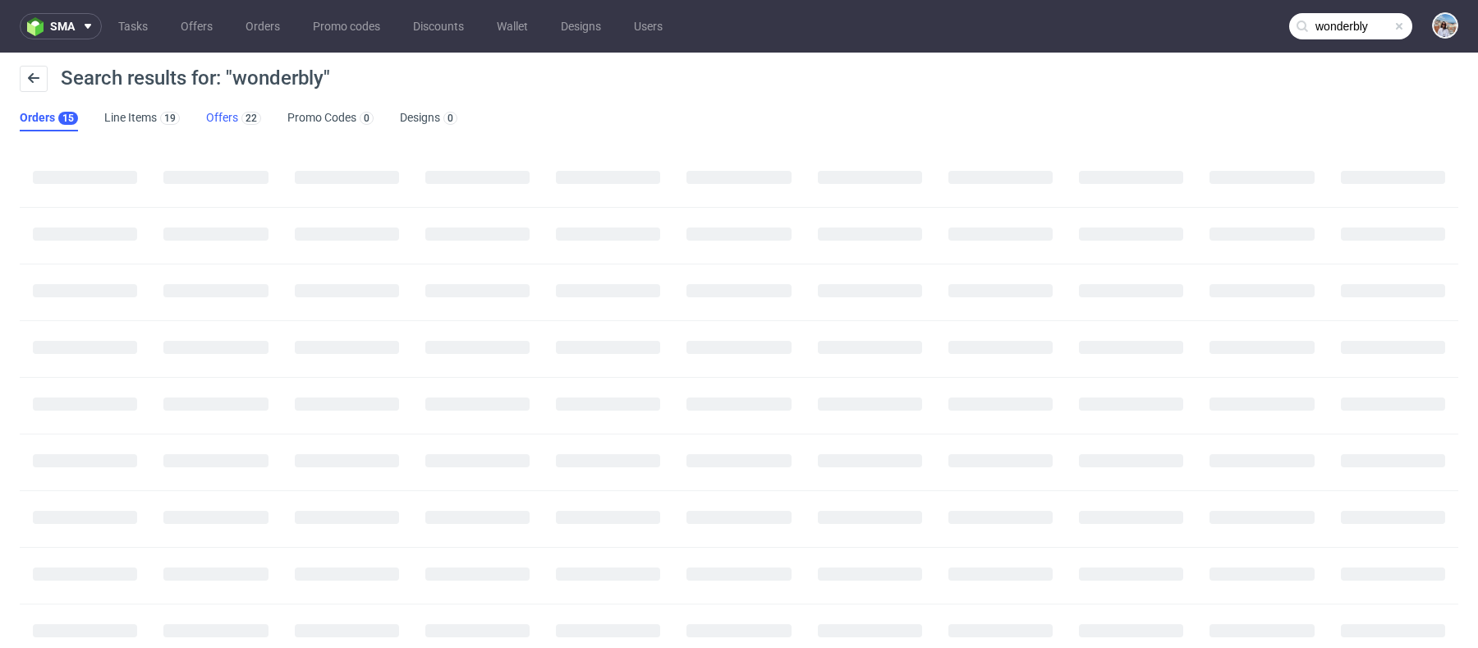
click at [225, 117] on link "Offers 22" at bounding box center [233, 118] width 55 height 26
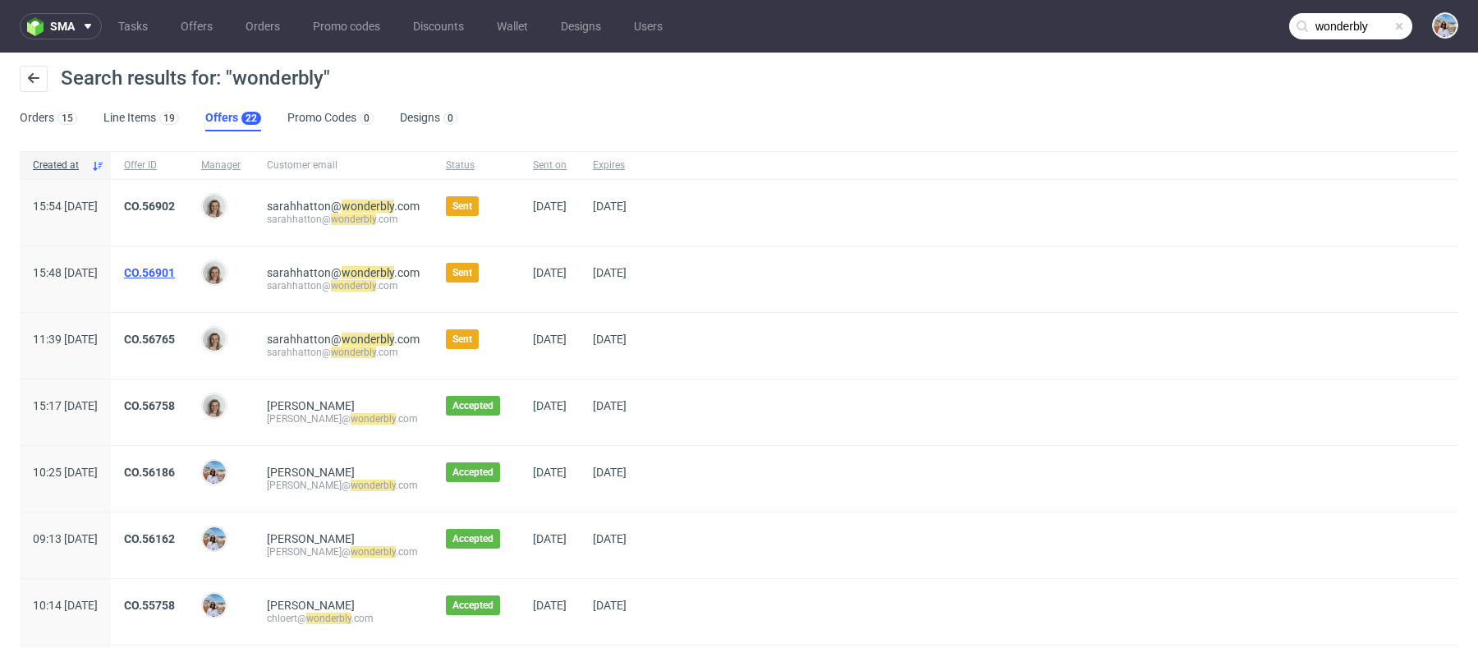
click at [175, 266] on link "CO.56901" at bounding box center [149, 272] width 51 height 13
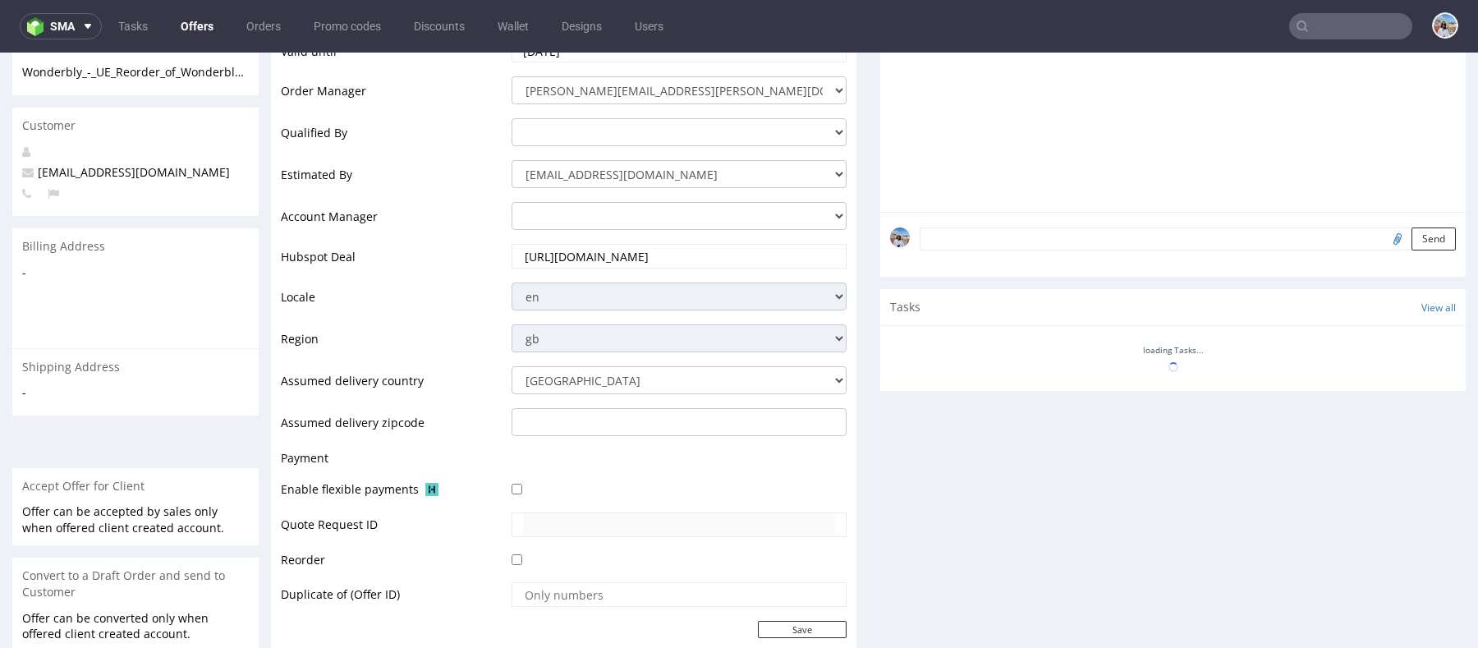
scroll to position [320, 0]
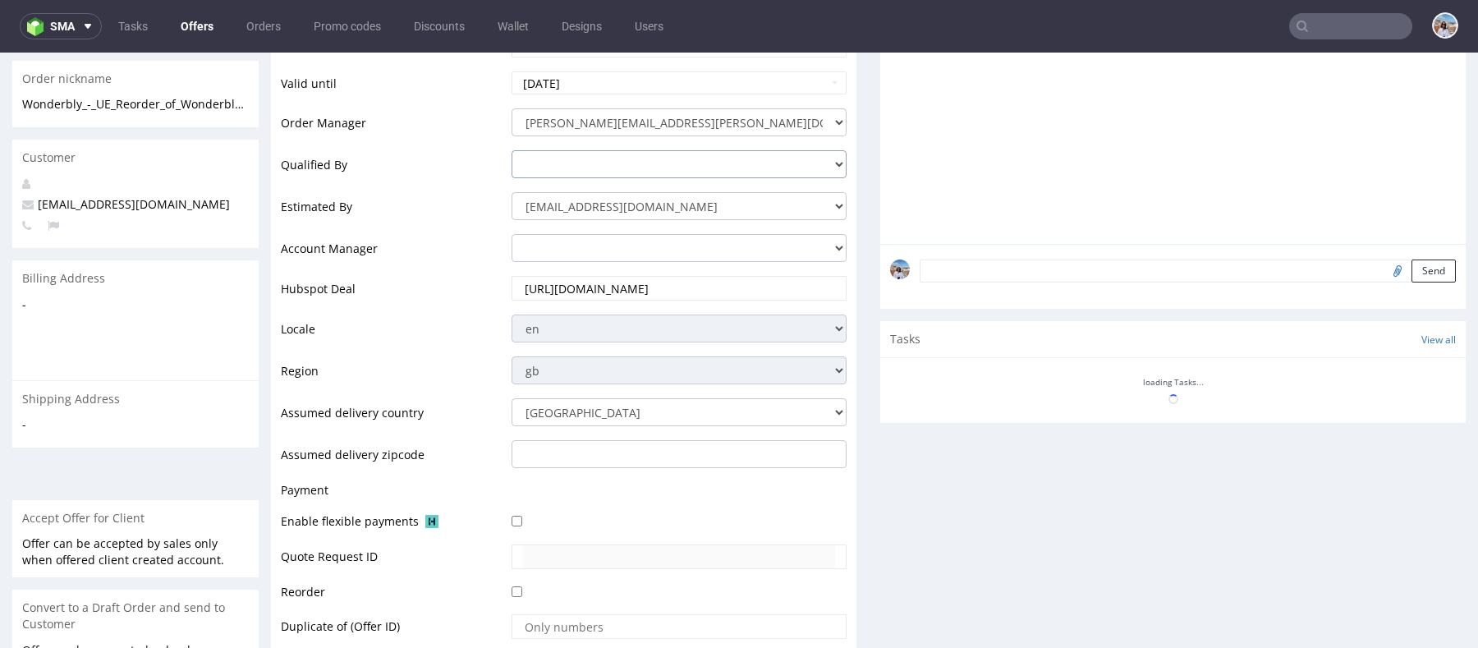
click at [569, 163] on select "[PERSON_NAME][EMAIL_ADDRESS][DOMAIN_NAME] [PERSON_NAME][DOMAIN_NAME][EMAIL_ADDR…" at bounding box center [679, 164] width 335 height 28
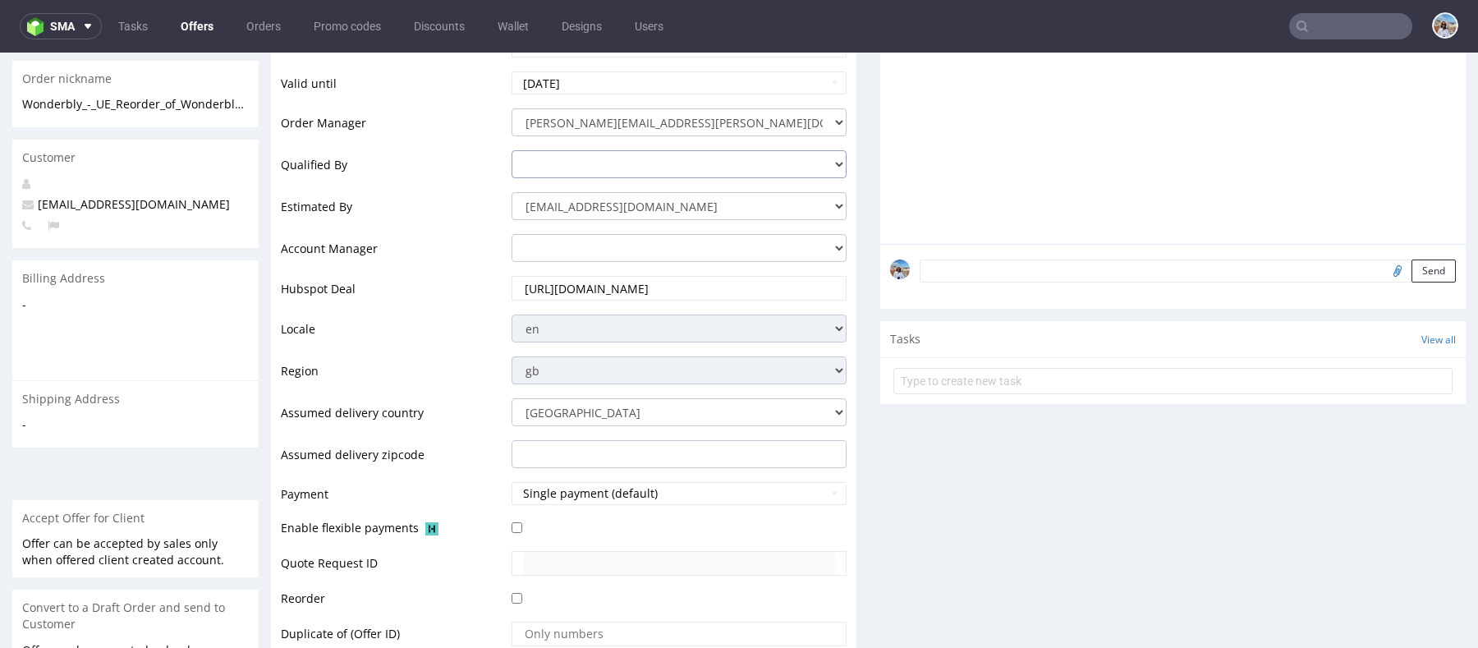
select select "16429659"
click at [512, 150] on select "[PERSON_NAME][EMAIL_ADDRESS][DOMAIN_NAME] [PERSON_NAME][DOMAIN_NAME][EMAIL_ADDR…" at bounding box center [679, 164] width 335 height 28
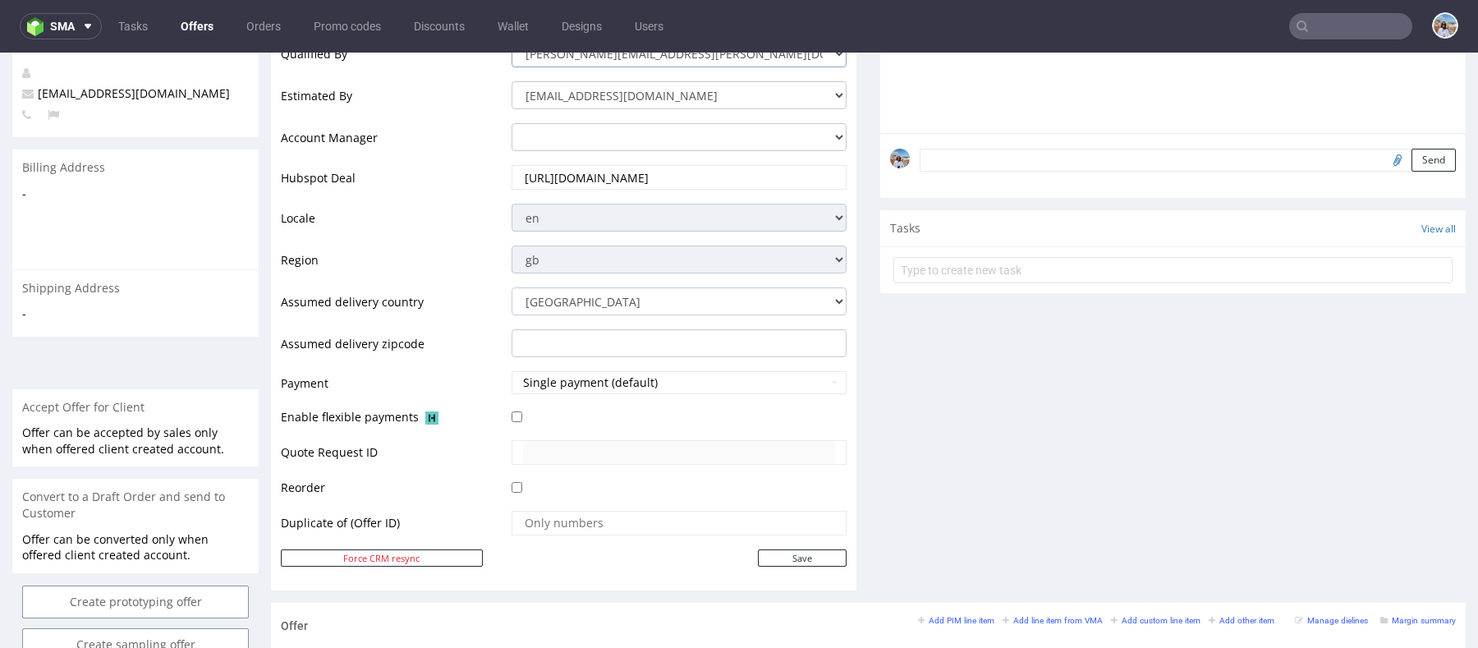
scroll to position [598, 0]
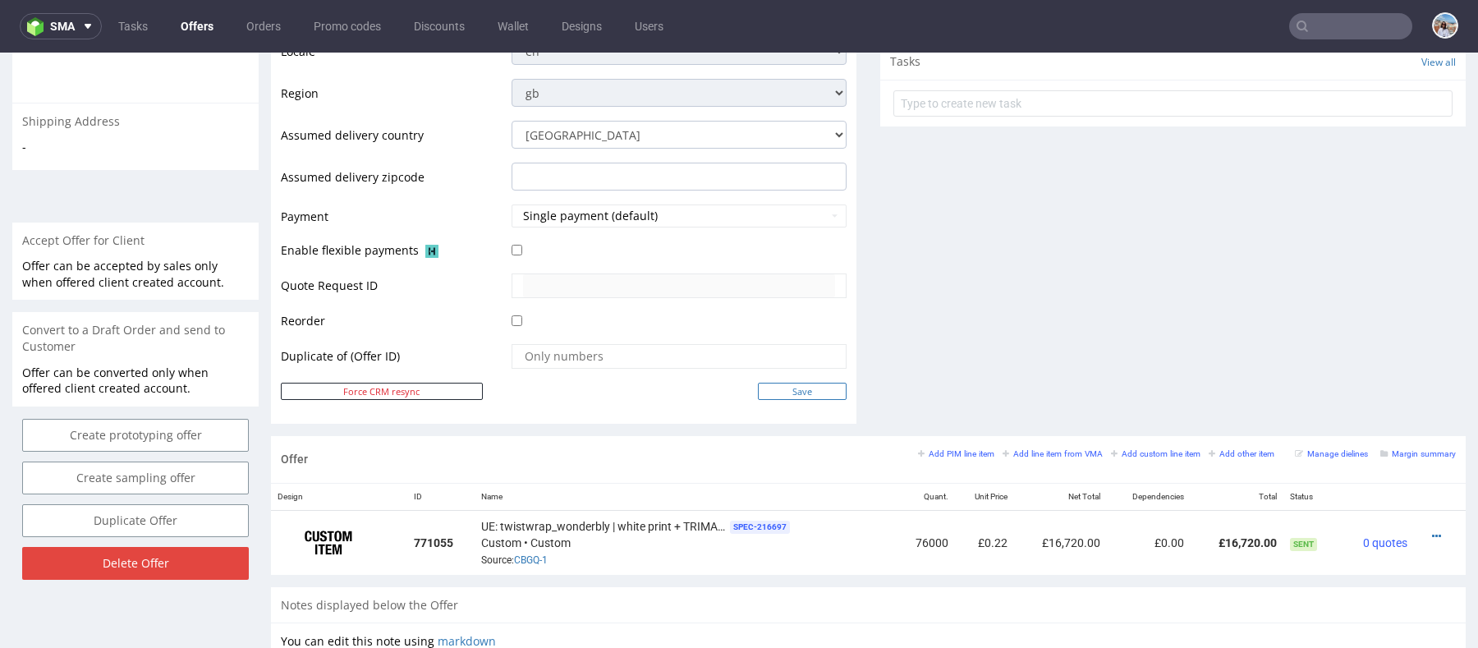
click at [810, 394] on input "Save" at bounding box center [802, 391] width 89 height 17
type input "In progress..."
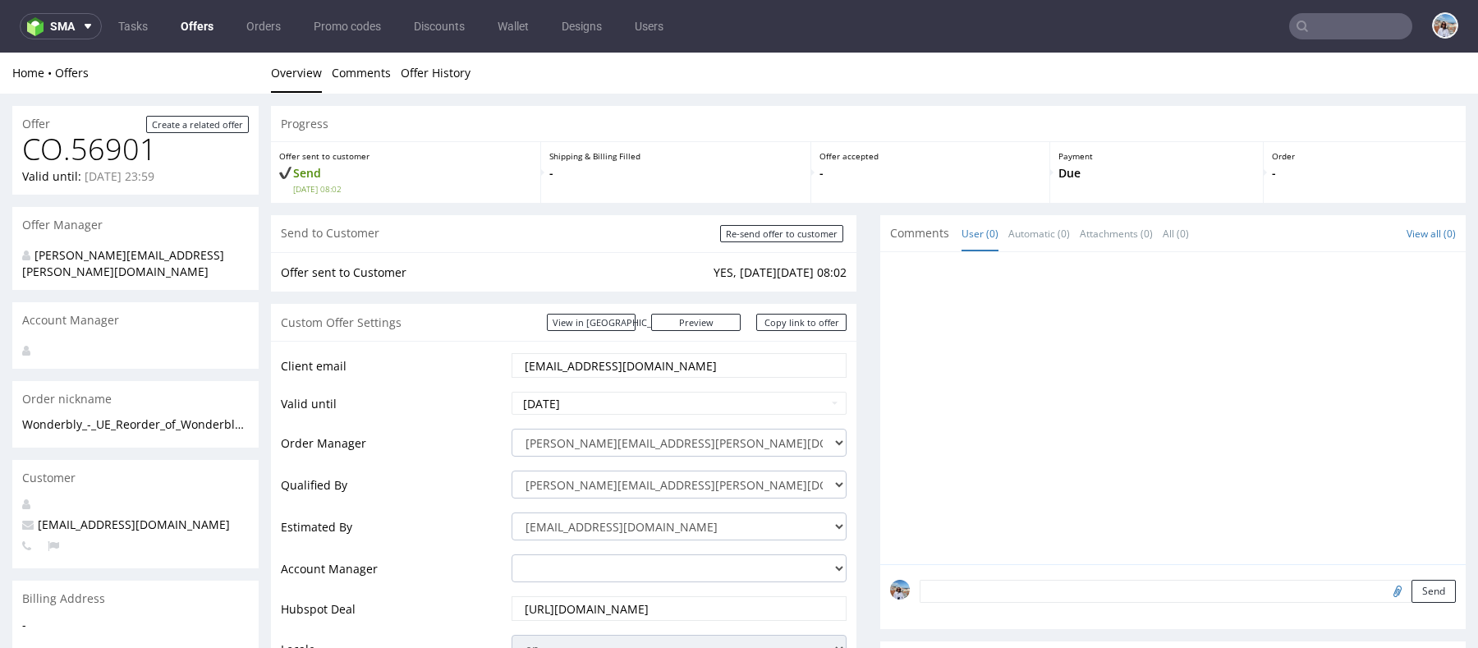
scroll to position [0, 0]
click at [1342, 21] on input "text" at bounding box center [1350, 26] width 123 height 26
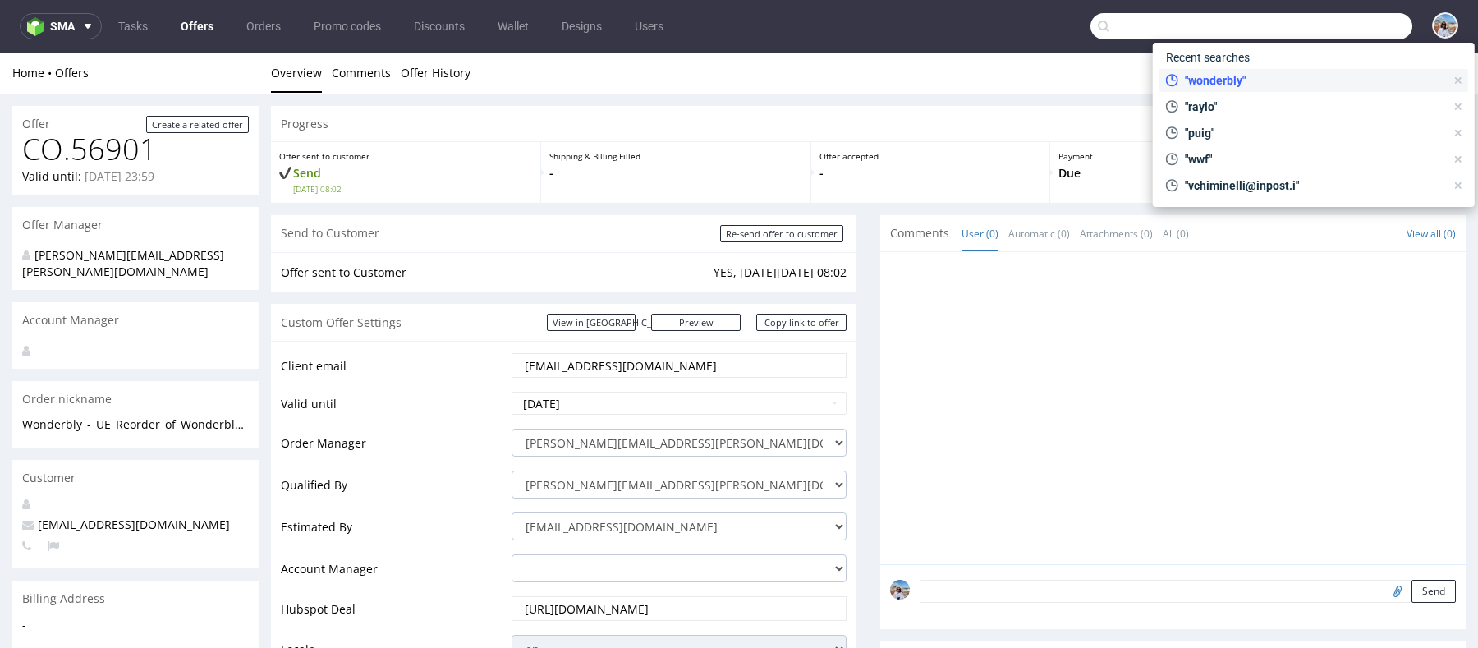
click at [1272, 88] on span ""wonderbly"" at bounding box center [1312, 80] width 267 height 16
type input "wonderbly"
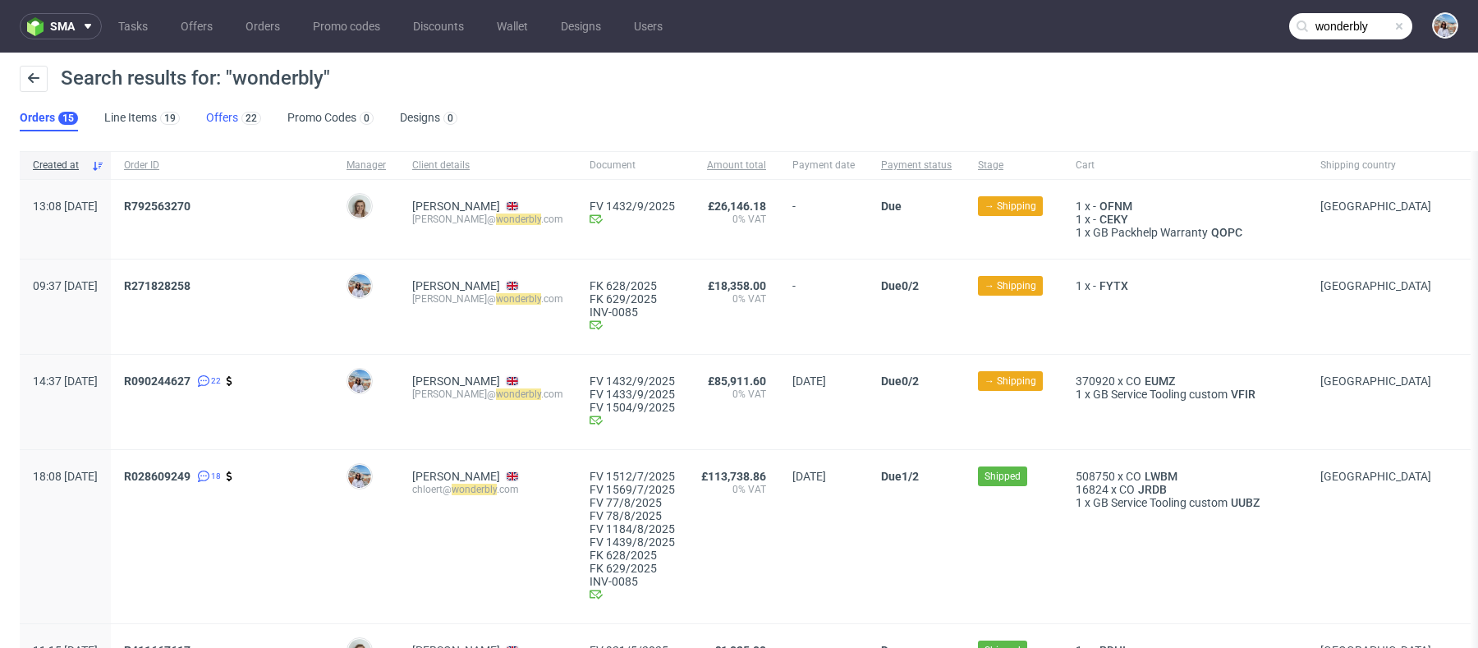
click at [232, 117] on link "Offers 22" at bounding box center [233, 118] width 55 height 26
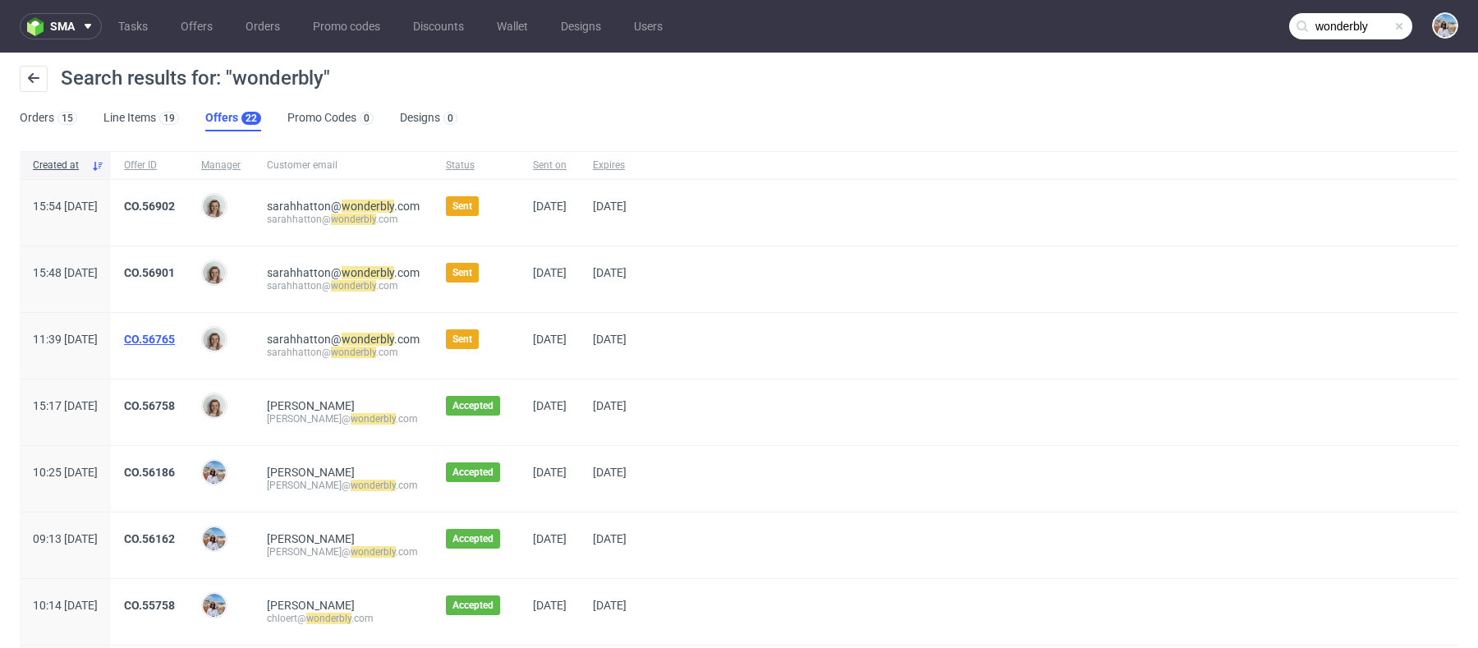
click at [175, 335] on link "CO.56765" at bounding box center [149, 339] width 51 height 13
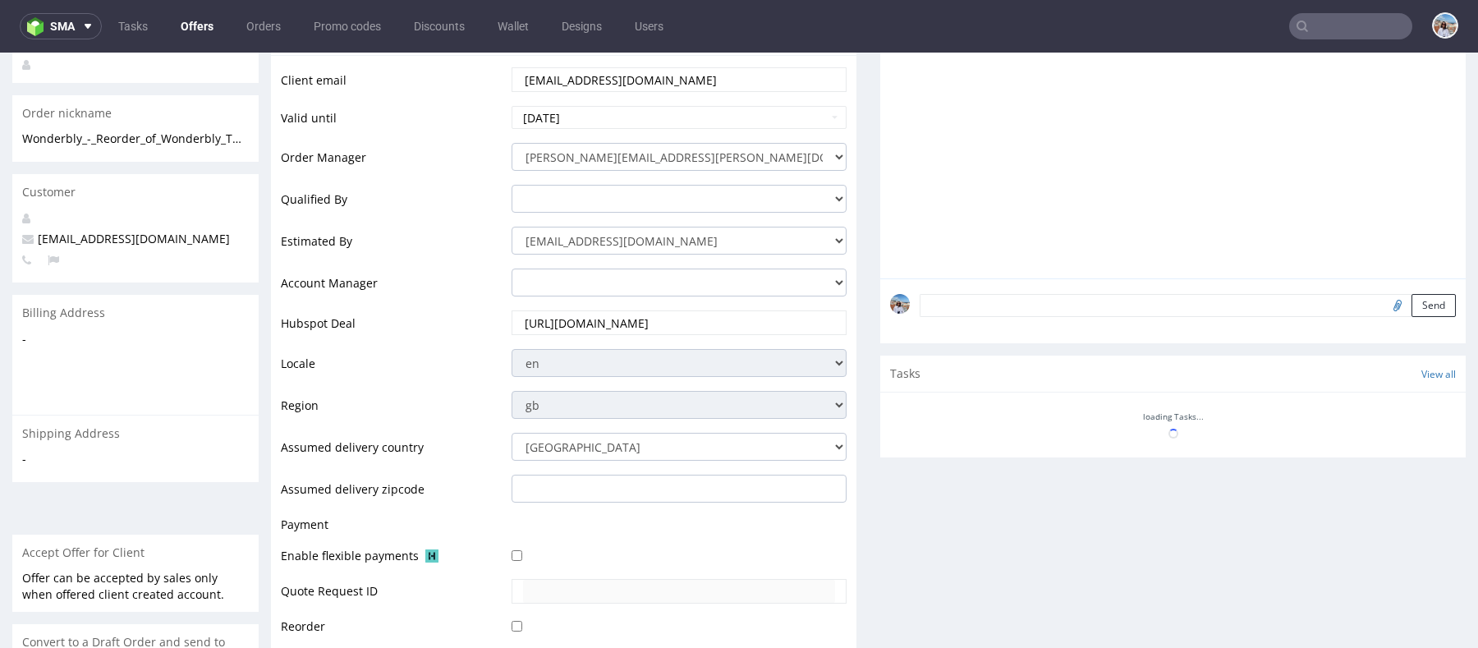
scroll to position [206, 0]
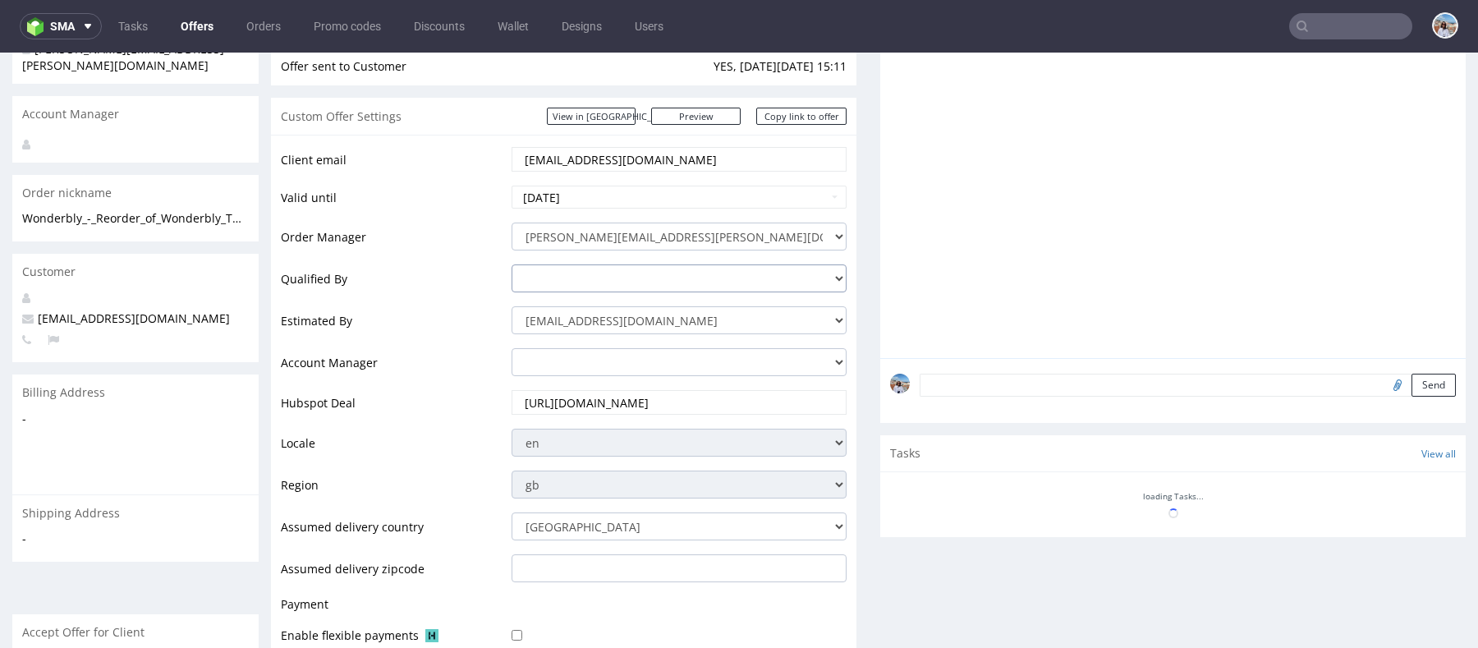
click at [753, 279] on select "[PERSON_NAME][EMAIL_ADDRESS][DOMAIN_NAME] [PERSON_NAME][DOMAIN_NAME][EMAIL_ADDR…" at bounding box center [679, 278] width 335 height 28
select select "16429659"
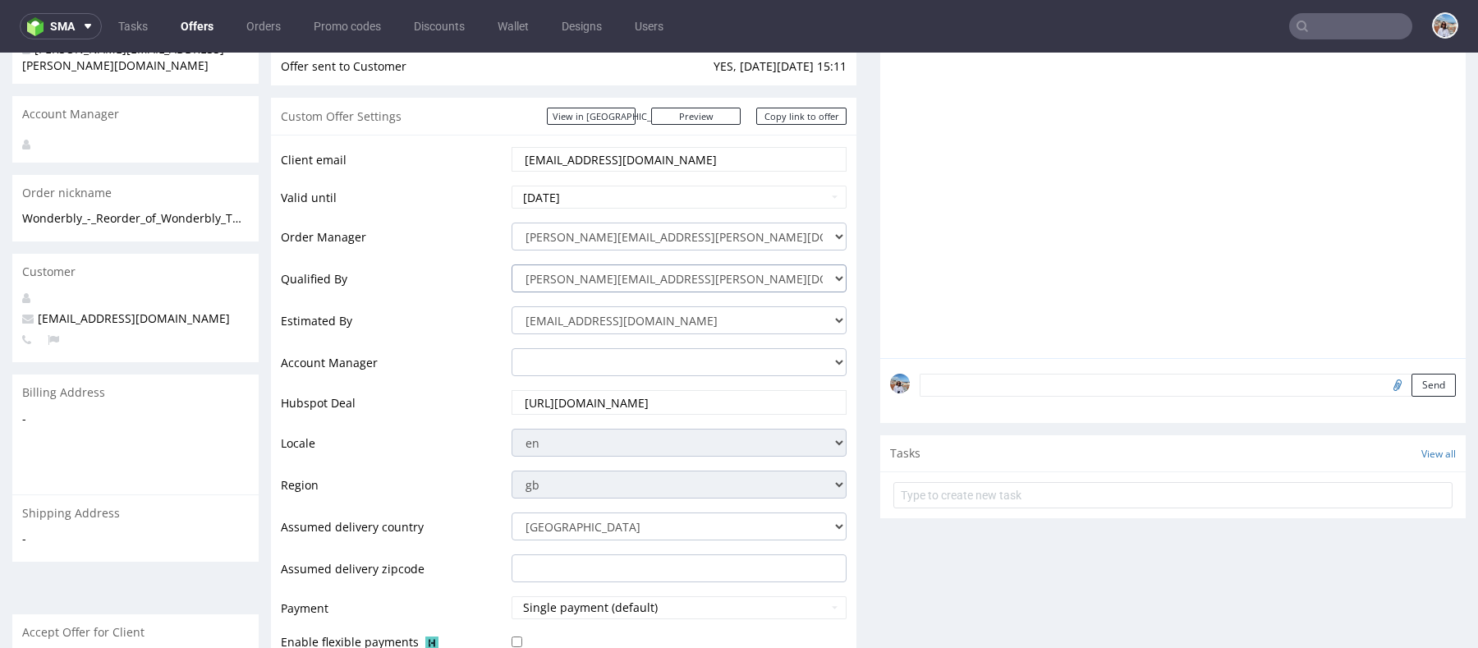
click at [512, 264] on select "[PERSON_NAME][EMAIL_ADDRESS][DOMAIN_NAME] [PERSON_NAME][DOMAIN_NAME][EMAIL_ADDR…" at bounding box center [679, 278] width 335 height 28
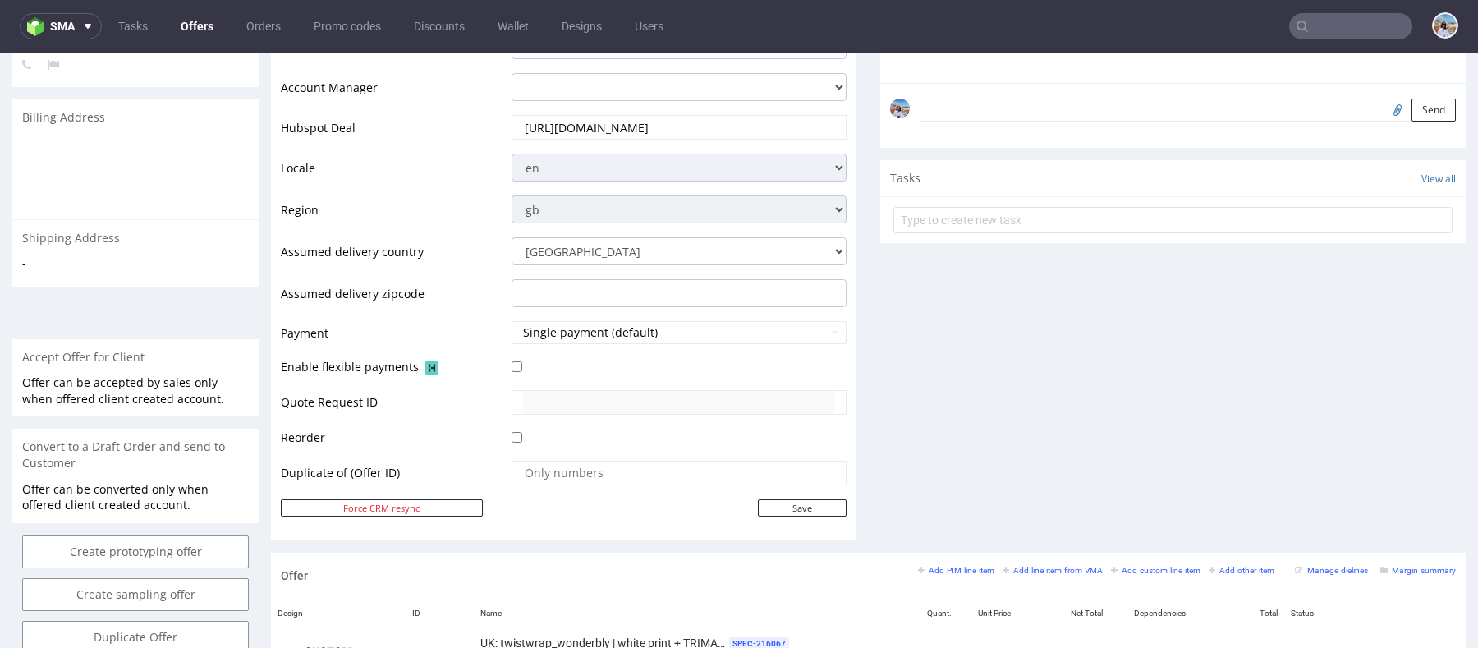
click at [818, 492] on td at bounding box center [677, 478] width 339 height 39
click at [818, 499] on input "Save" at bounding box center [802, 507] width 89 height 17
type input "In progress..."
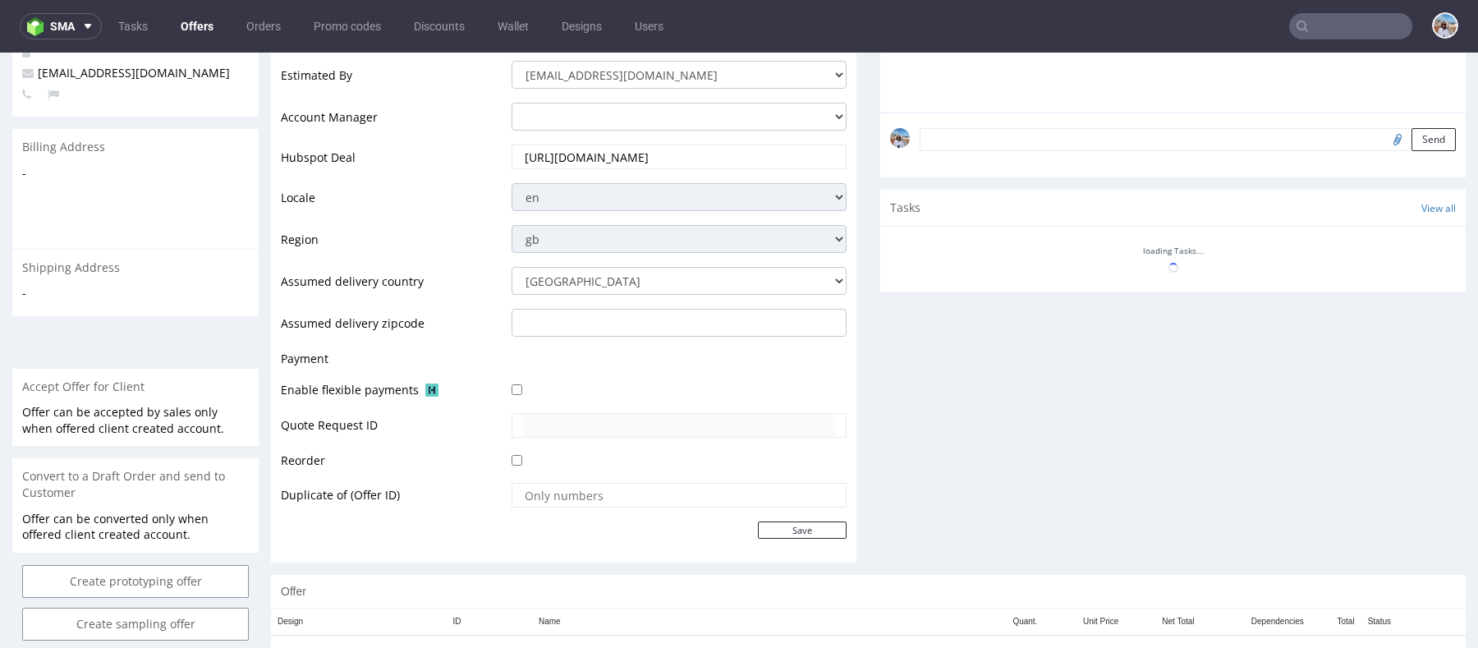
scroll to position [543, 0]
